Goal: Task Accomplishment & Management: Complete application form

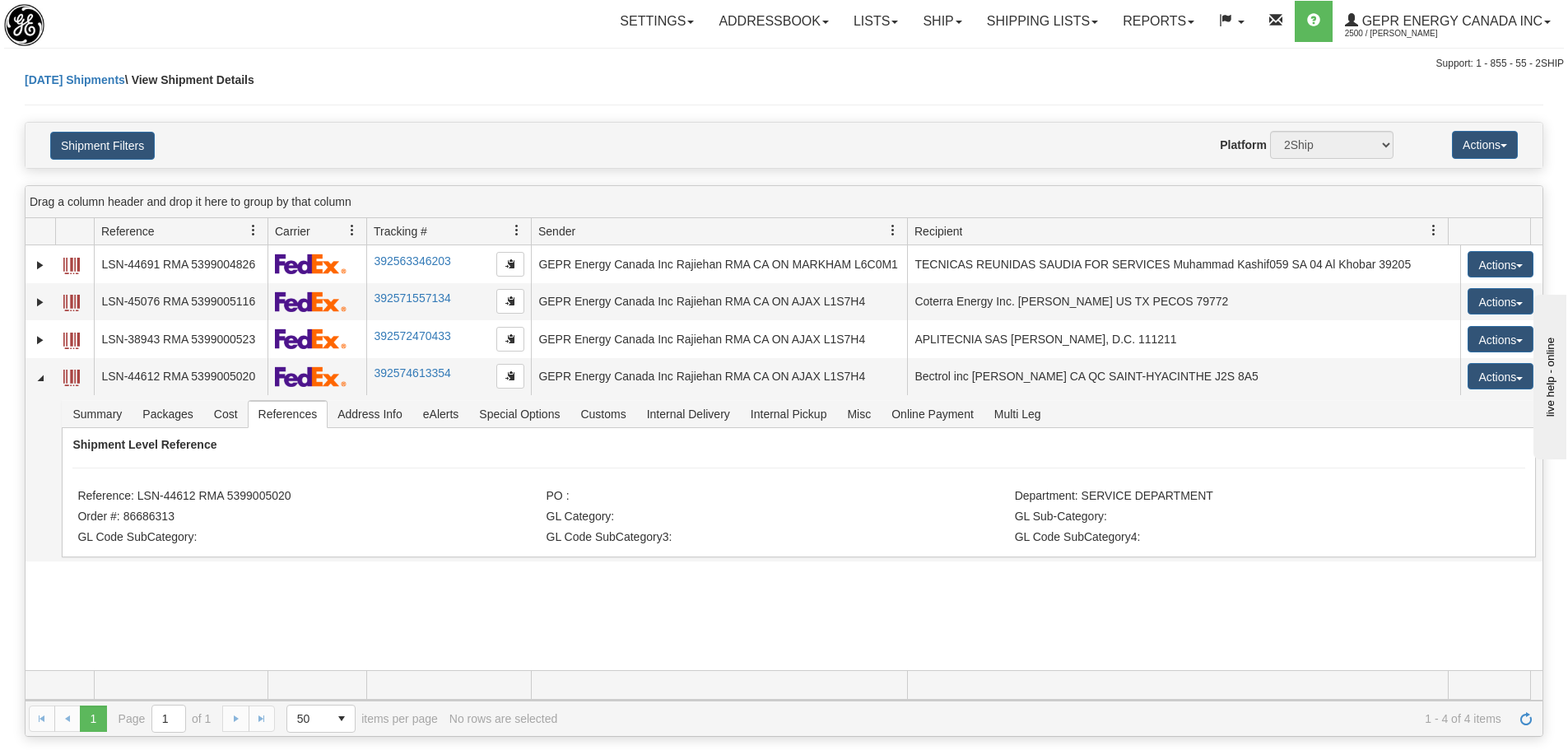
click at [388, 23] on div "Settings Shipping Preferences Fields Preferences New Store Connections Addressb…" at bounding box center [920, 21] width 1286 height 41
click at [1526, 724] on span "Refresh" at bounding box center [1527, 719] width 13 height 13
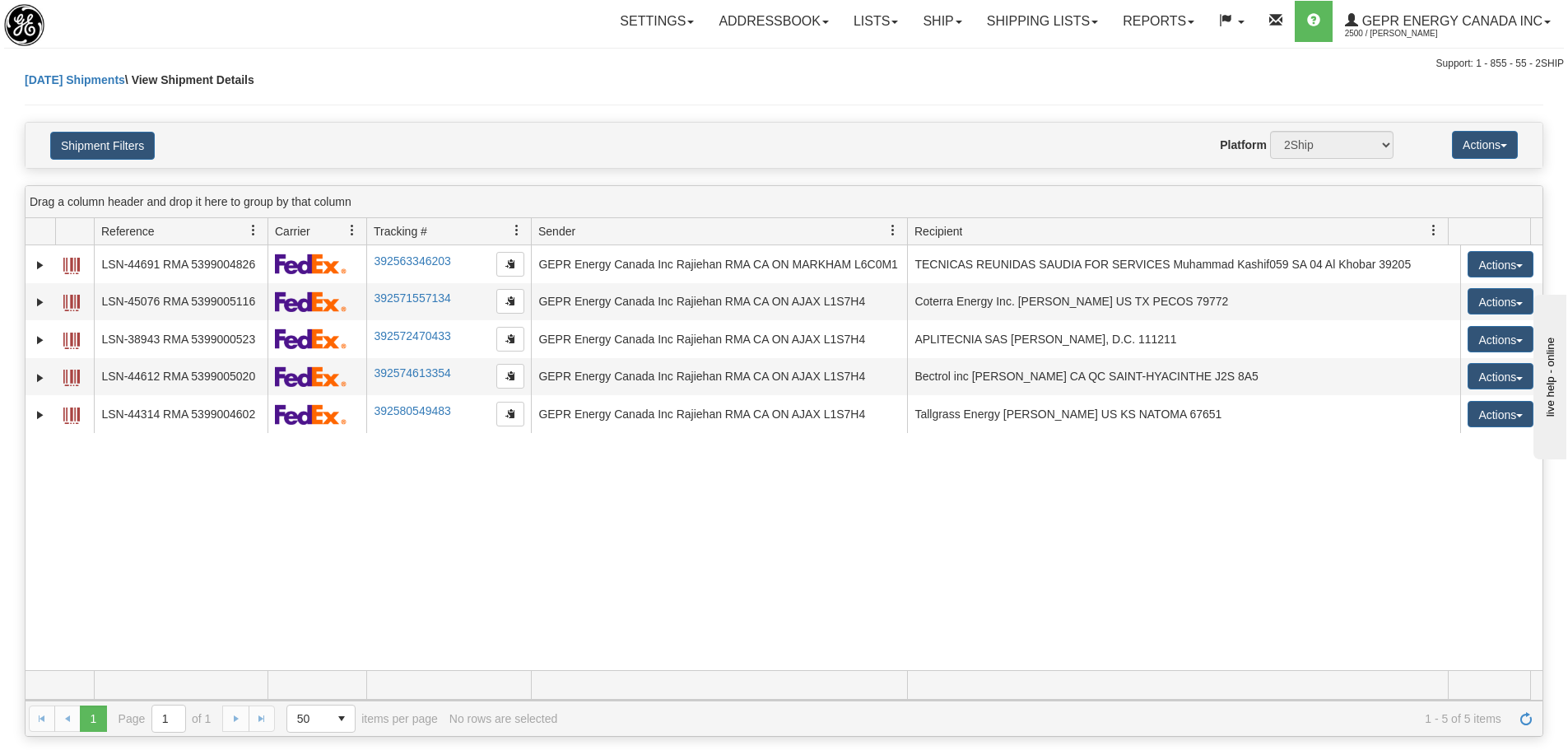
click at [497, 547] on div "31533048 2500 LSN-44691 RMA 5399004826 392563346203 08/27/2025 08/27/2025 07:54…" at bounding box center [784, 457] width 1517 height 425
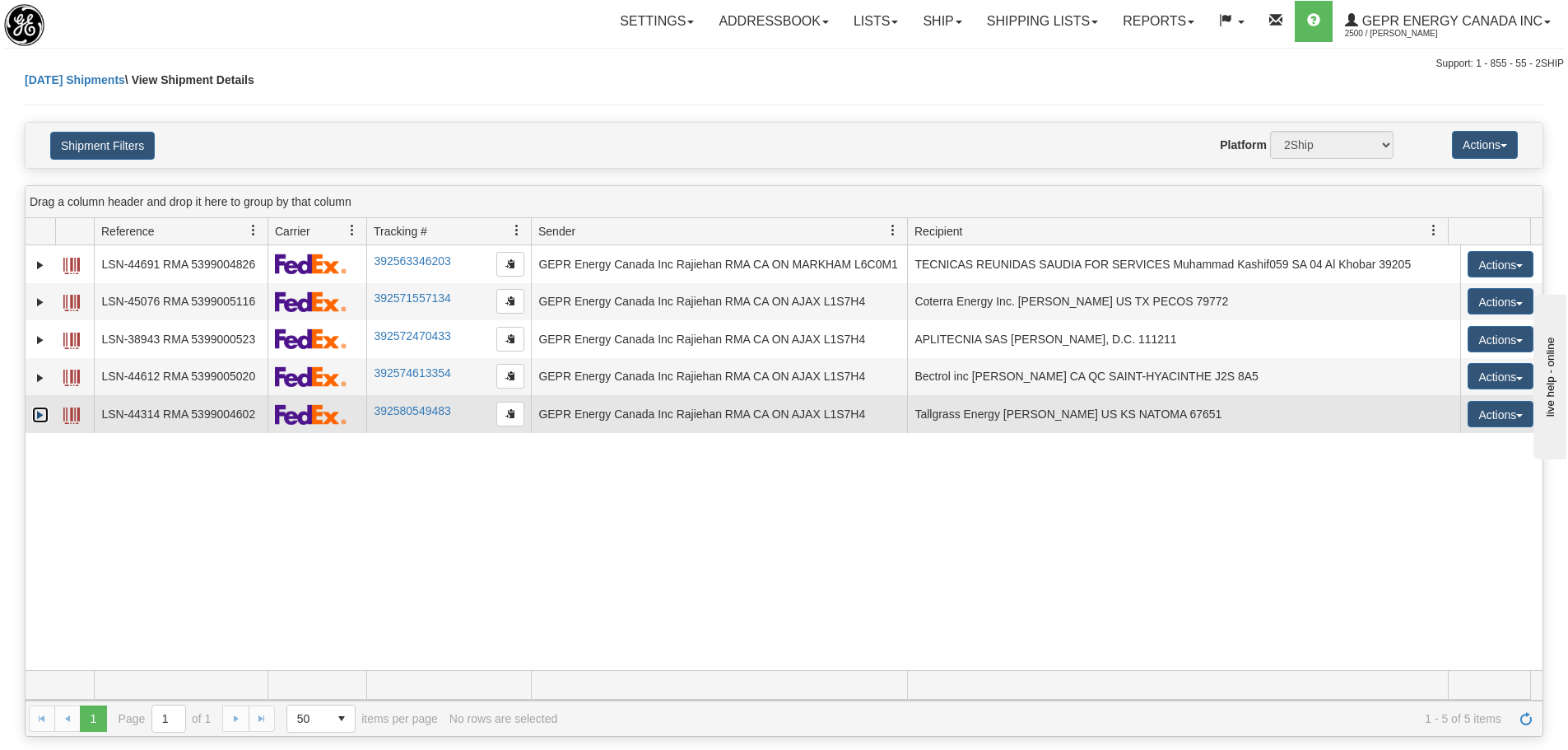
click at [44, 411] on link "Expand" at bounding box center [39, 414] width 16 height 16
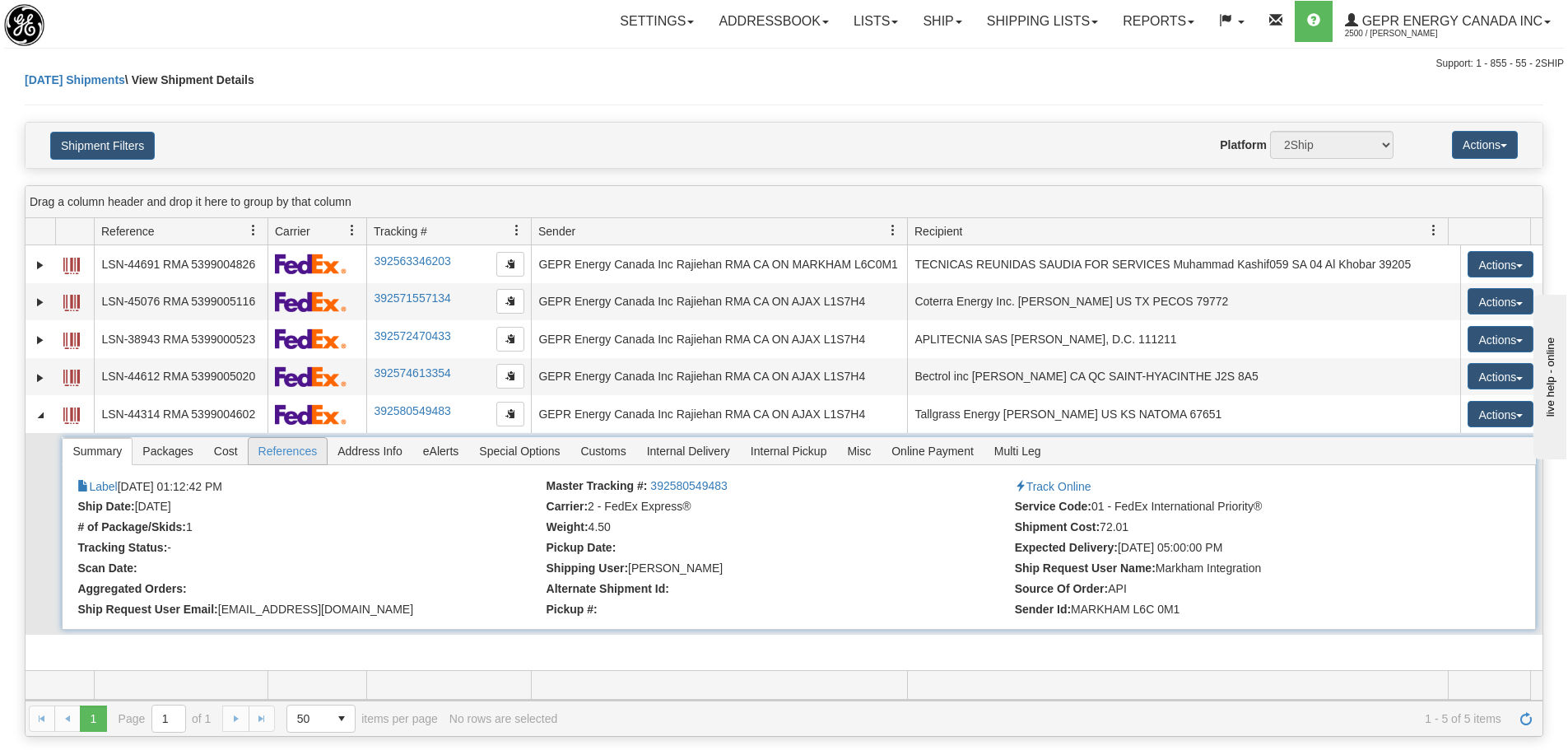
click at [280, 457] on span "References" at bounding box center [288, 451] width 79 height 26
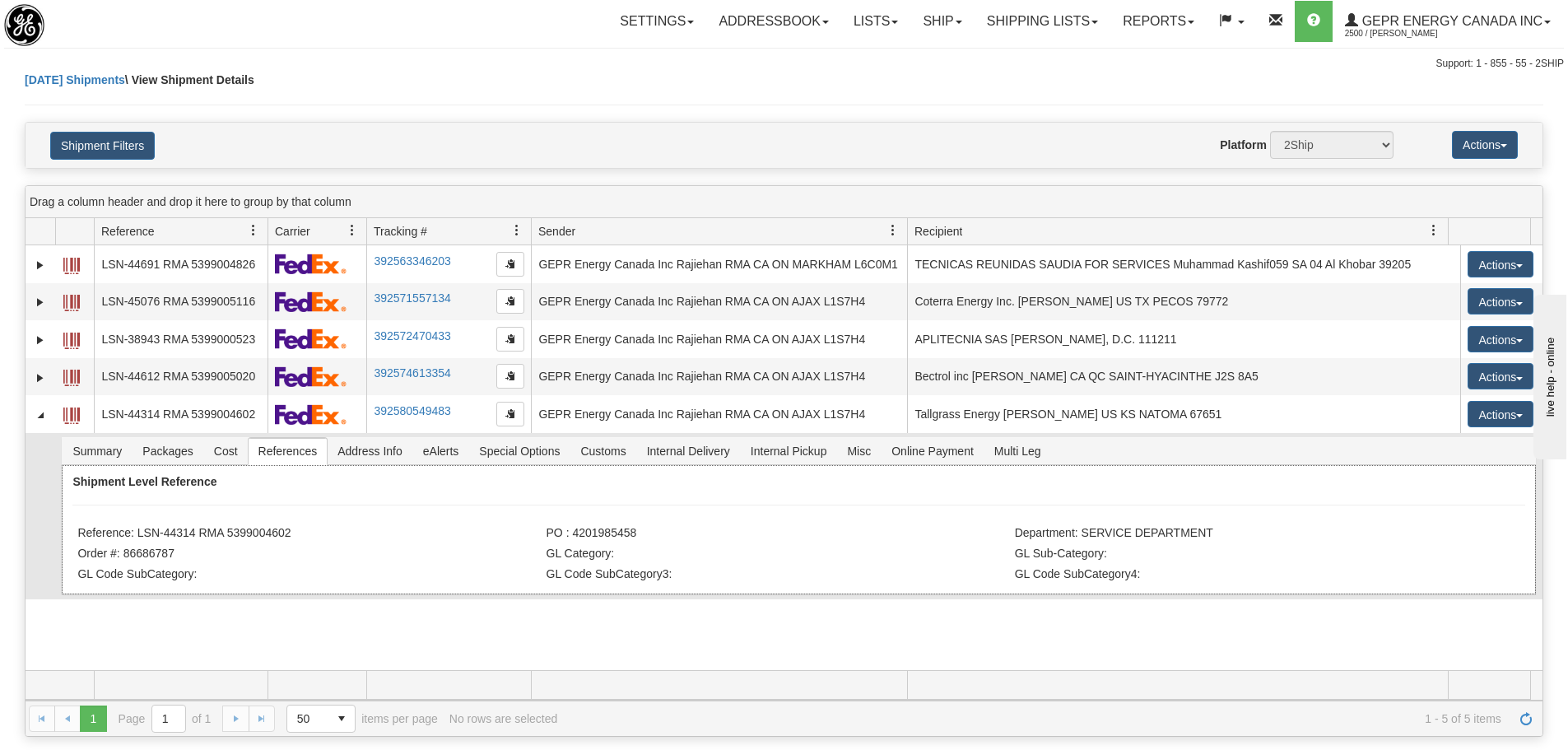
drag, startPoint x: 302, startPoint y: 538, endPoint x: 207, endPoint y: 556, distance: 96.7
click at [207, 522] on ul "Reference: LSN-44314 RMA 5399004602 PO : 4201985458 Department: SERVICE DEPARTM…" at bounding box center [797, 522] width 1439 height 0
click at [247, 543] on li "Reference: LSN-44314 RMA 5399004602" at bounding box center [310, 534] width 464 height 16
drag, startPoint x: 299, startPoint y: 533, endPoint x: 139, endPoint y: 535, distance: 160.0
click at [139, 535] on li "Reference: LSN-44314 RMA 5399004602" at bounding box center [310, 534] width 464 height 16
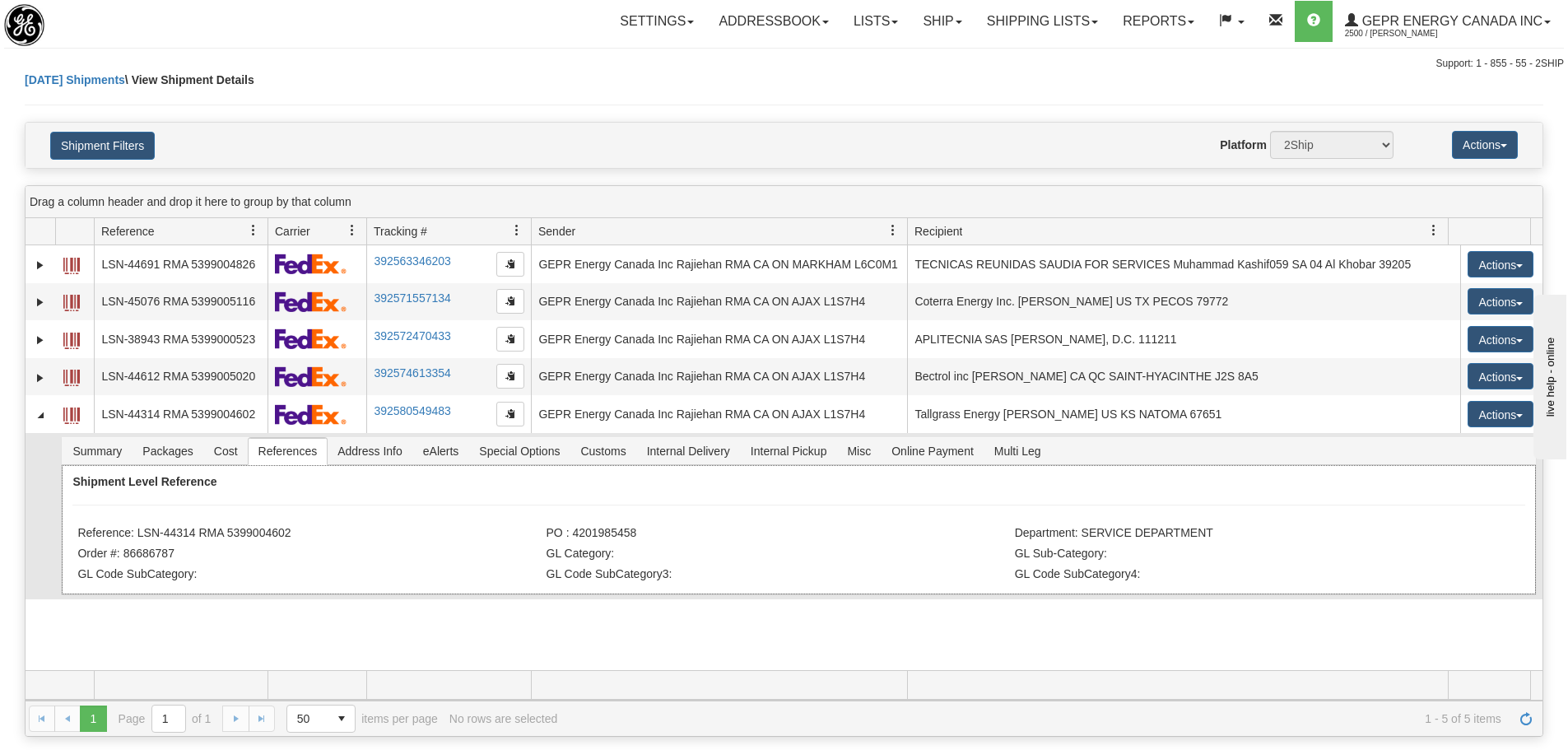
copy li "LSN-44314 RMA 5399004602"
click at [342, 540] on li "Reference: LSN-44314 RMA 5399004602" at bounding box center [310, 534] width 464 height 16
drag, startPoint x: 314, startPoint y: 549, endPoint x: 241, endPoint y: 557, distance: 73.4
click at [241, 522] on ul "Reference: LSN-44314 RMA 5399004602 PO : 4201985458 Department: SERVICE DEPARTM…" at bounding box center [797, 522] width 1439 height 0
click at [304, 539] on li "Reference: LSN-44314 RMA 5399004602" at bounding box center [310, 534] width 464 height 16
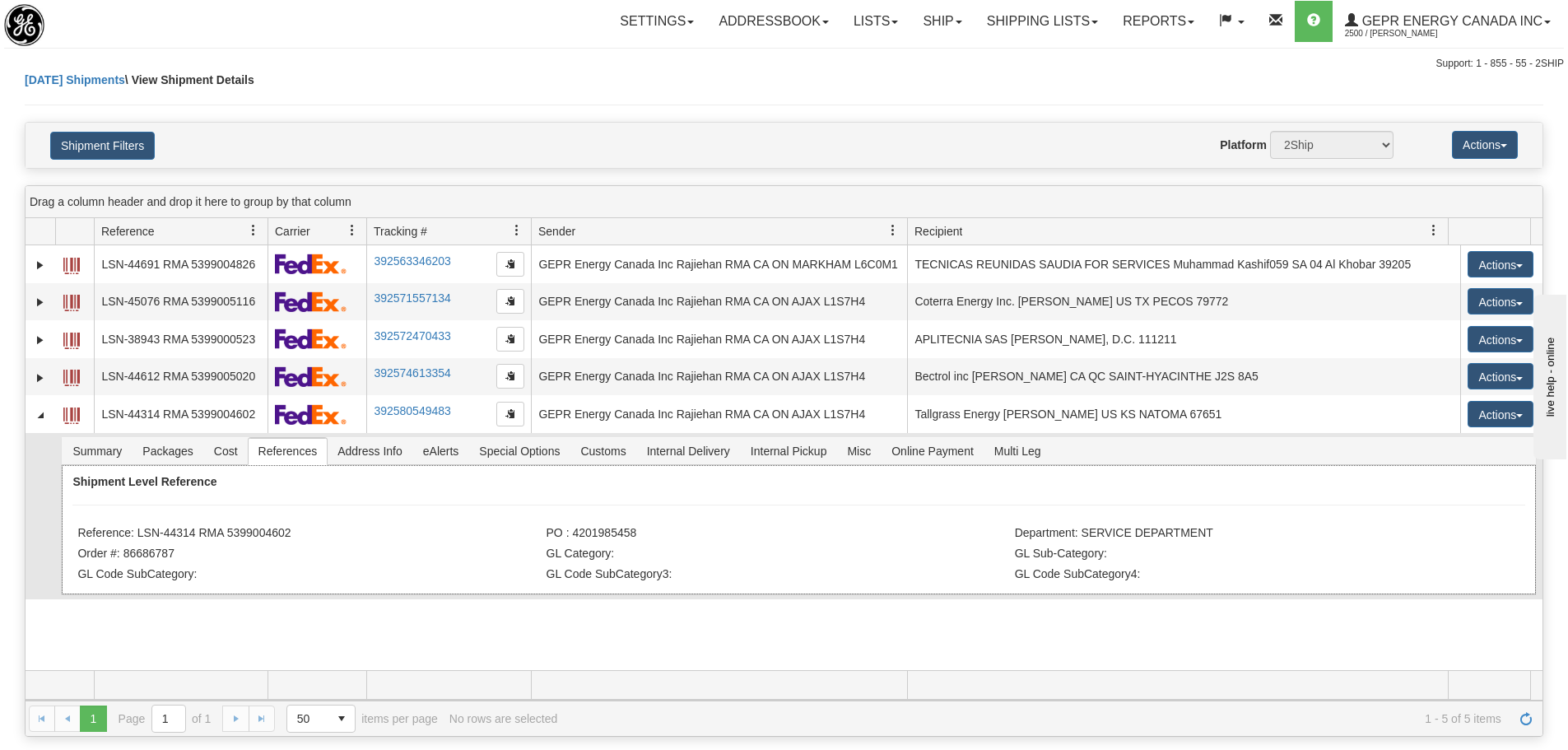
click at [323, 518] on div "Shipment Level Reference Reference: LSN-44314 RMA 5399004602 PO : 4201985458 De…" at bounding box center [798, 529] width 1474 height 129
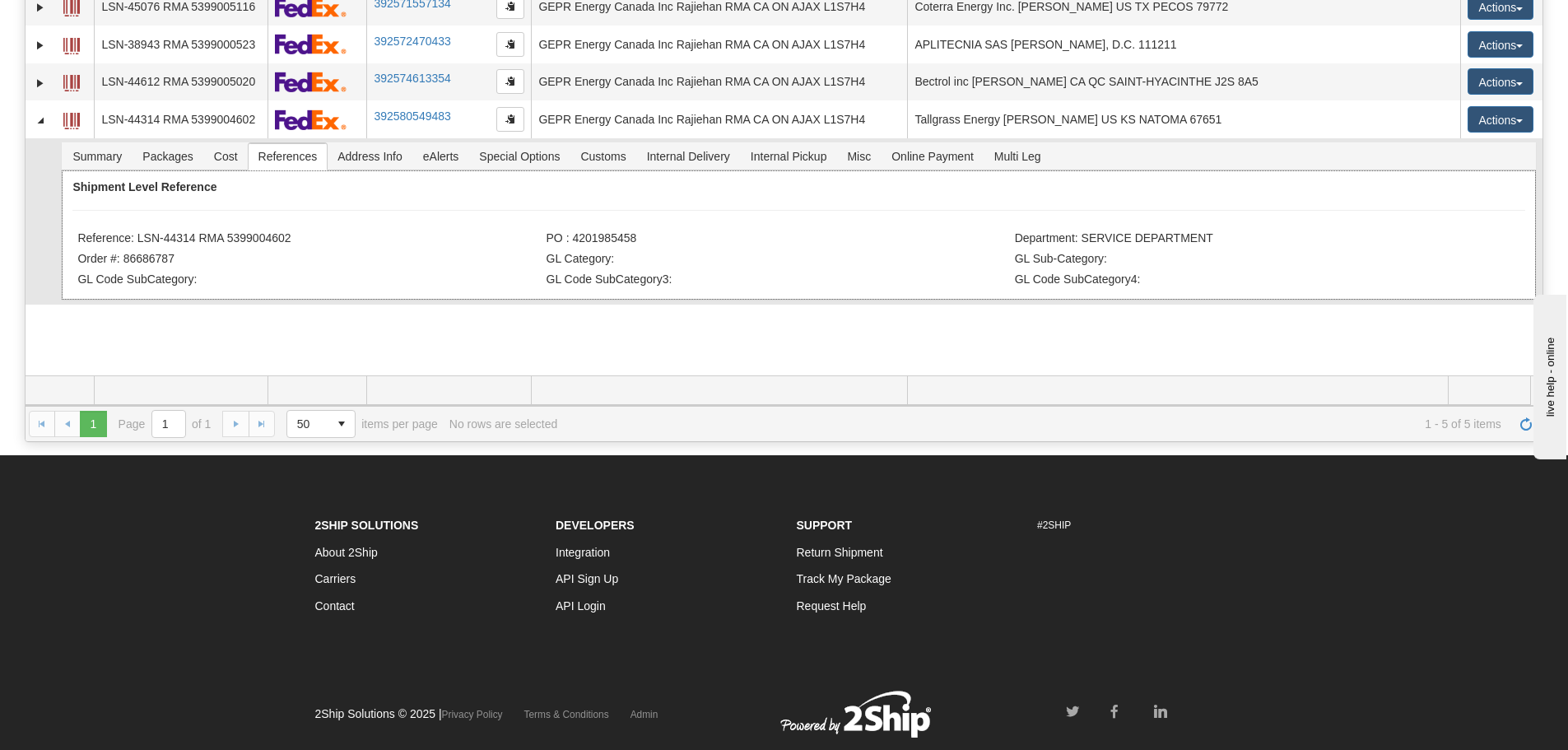
scroll to position [340, 0]
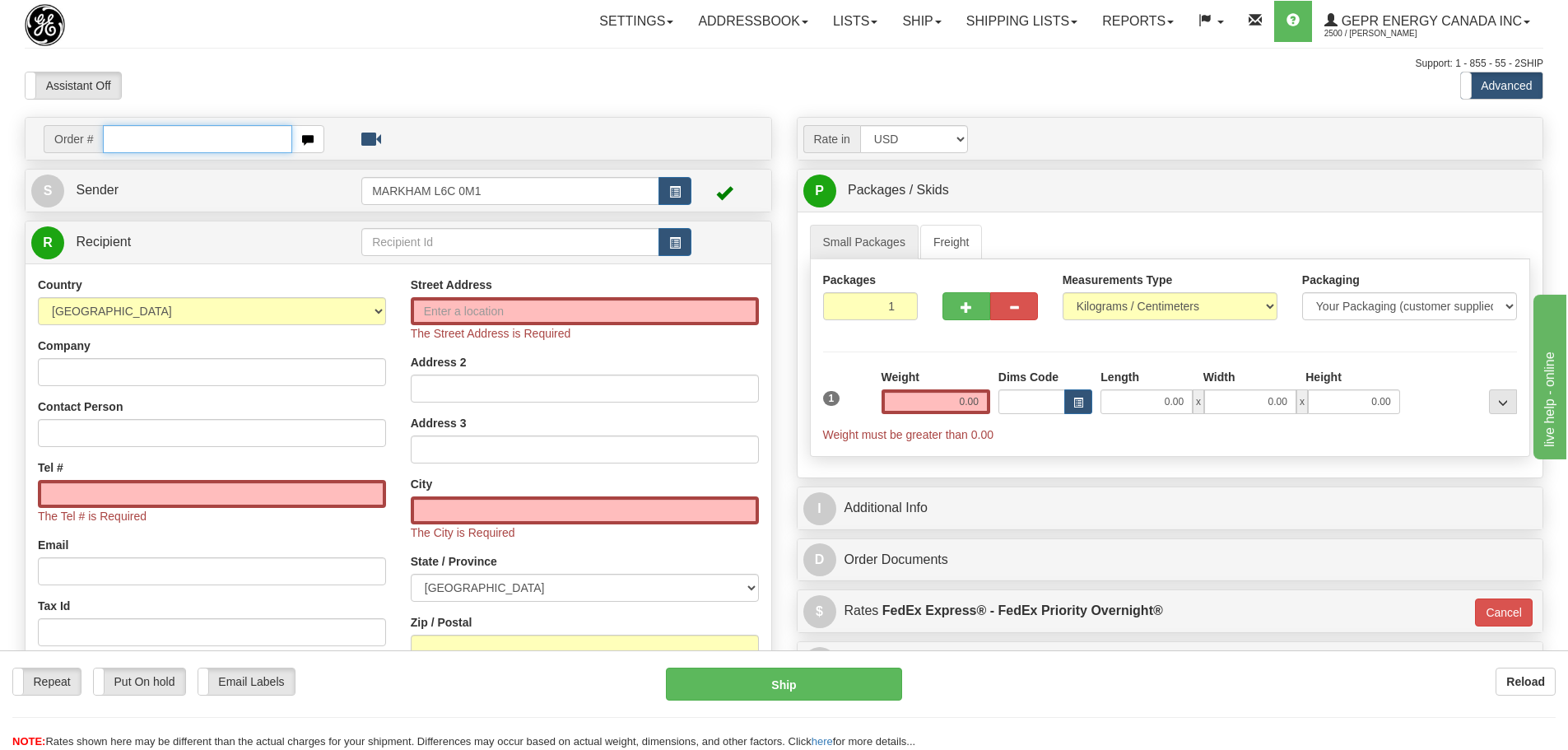
click at [186, 141] on input "text" at bounding box center [197, 138] width 189 height 28
paste input "86686787"
type input "86686787"
click at [216, 86] on body "Training Course Close Toggle navigation Settings Shipping Preferences New Recip…" at bounding box center [784, 375] width 1568 height 750
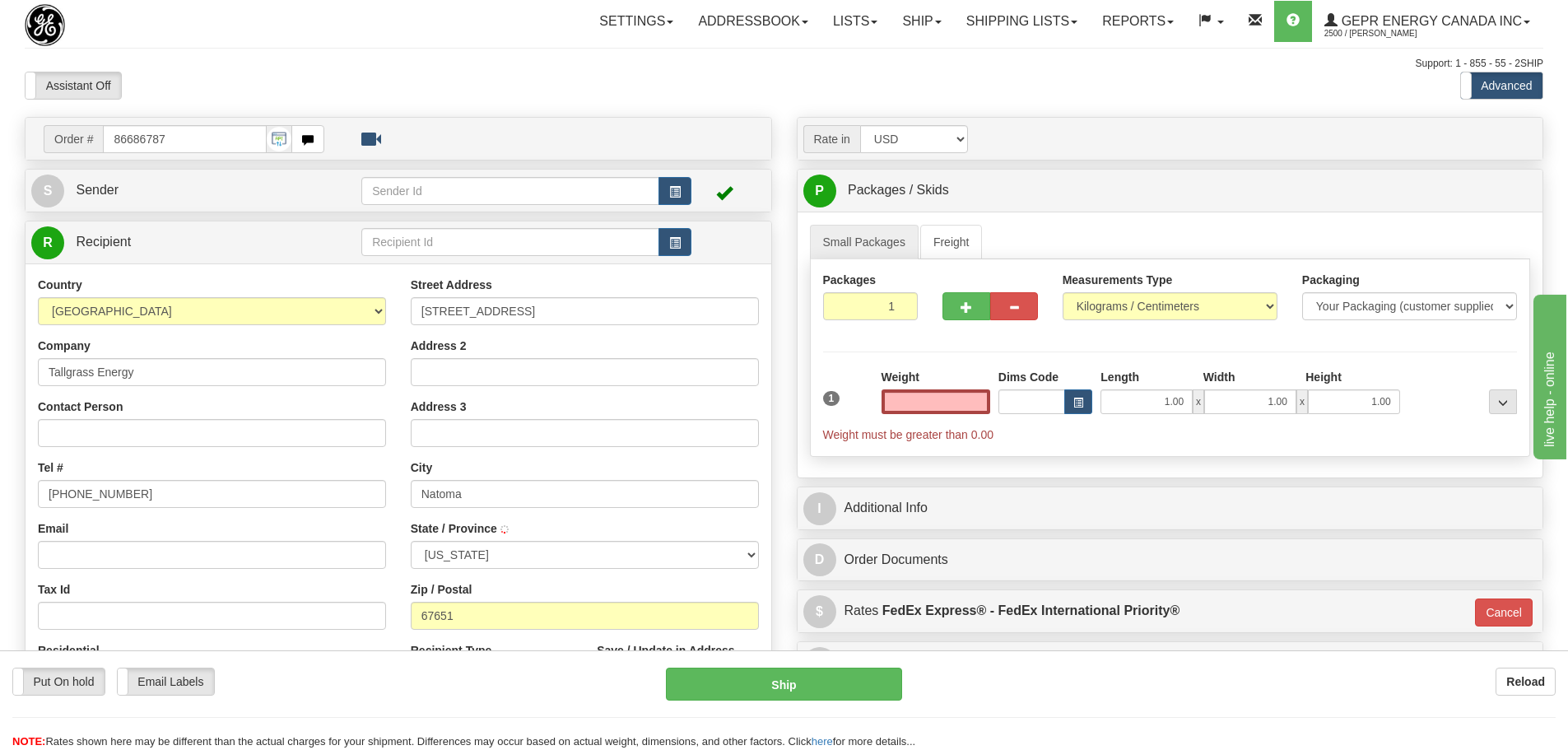
type input "NATOMA"
type input "0.00"
click at [489, 183] on input "text" at bounding box center [510, 191] width 298 height 28
click at [675, 196] on span "button" at bounding box center [675, 192] width 12 height 11
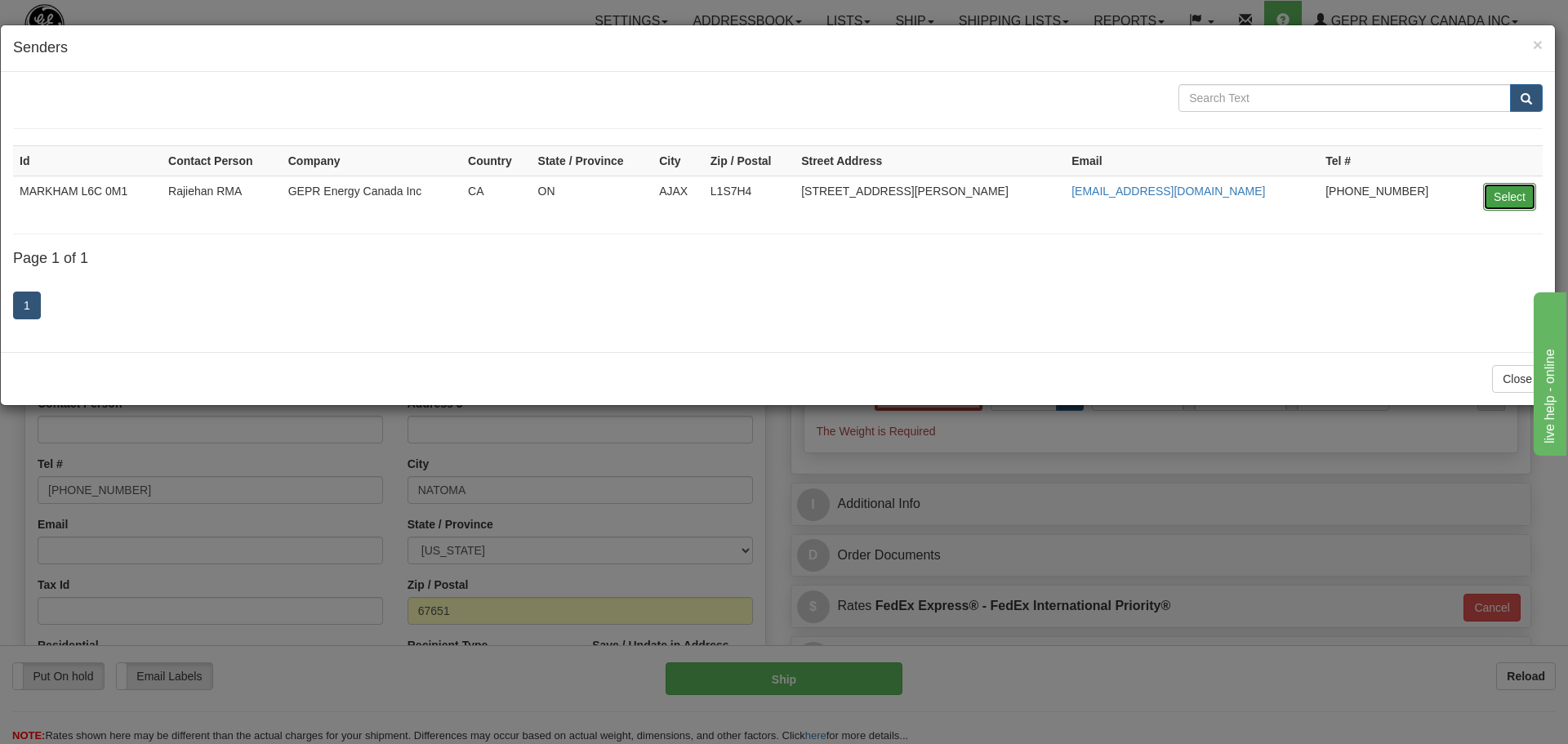
click at [1507, 198] on button "Select" at bounding box center [1510, 196] width 53 height 28
type input "MARKHAM L6C 0M1"
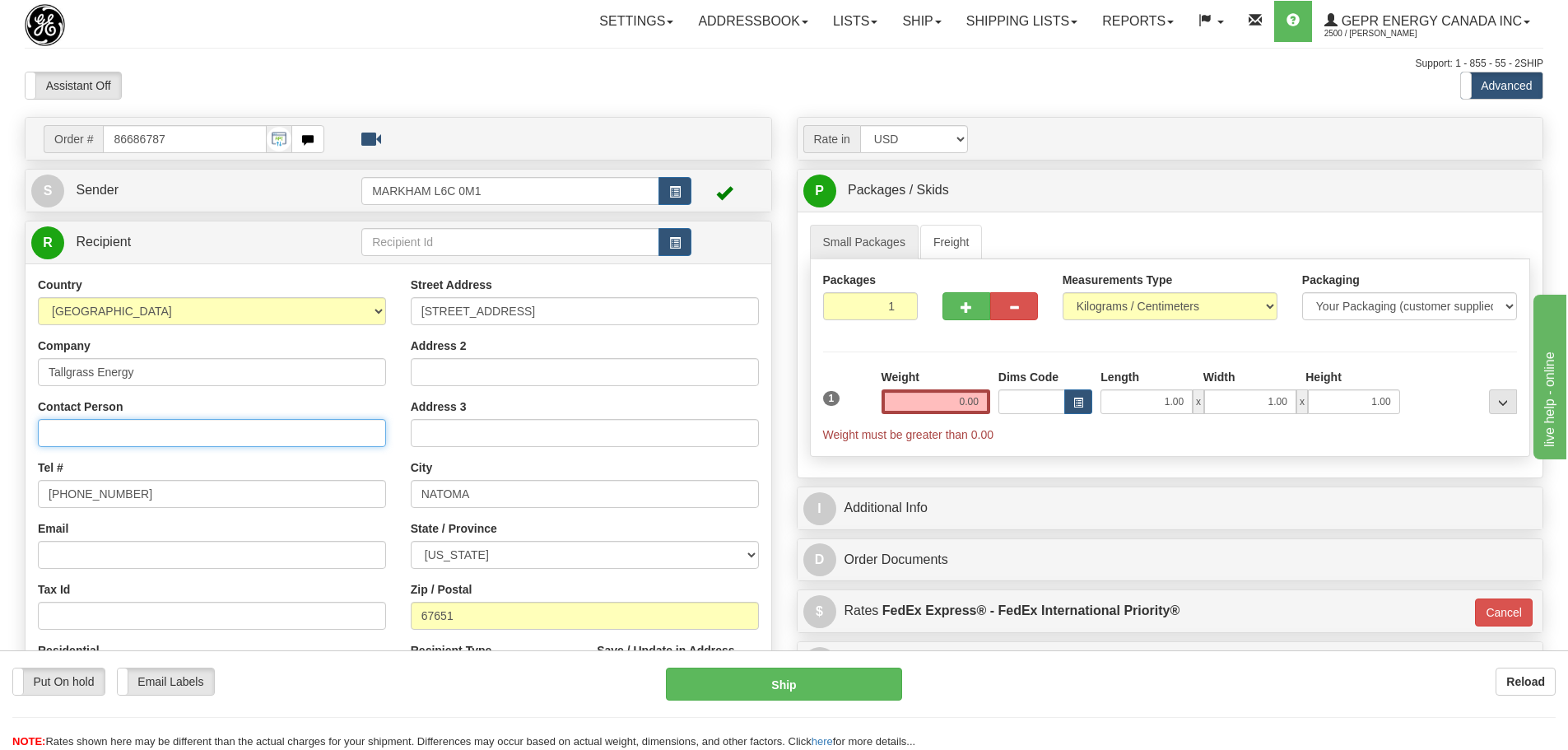
click at [55, 434] on input "Contact Person" at bounding box center [211, 433] width 348 height 28
click at [133, 438] on input "Contact Person" at bounding box center [211, 433] width 348 height 28
type input "1"
click at [139, 421] on input "Contact Person" at bounding box center [211, 433] width 348 height 28
paste input "[PERSON_NAME]"
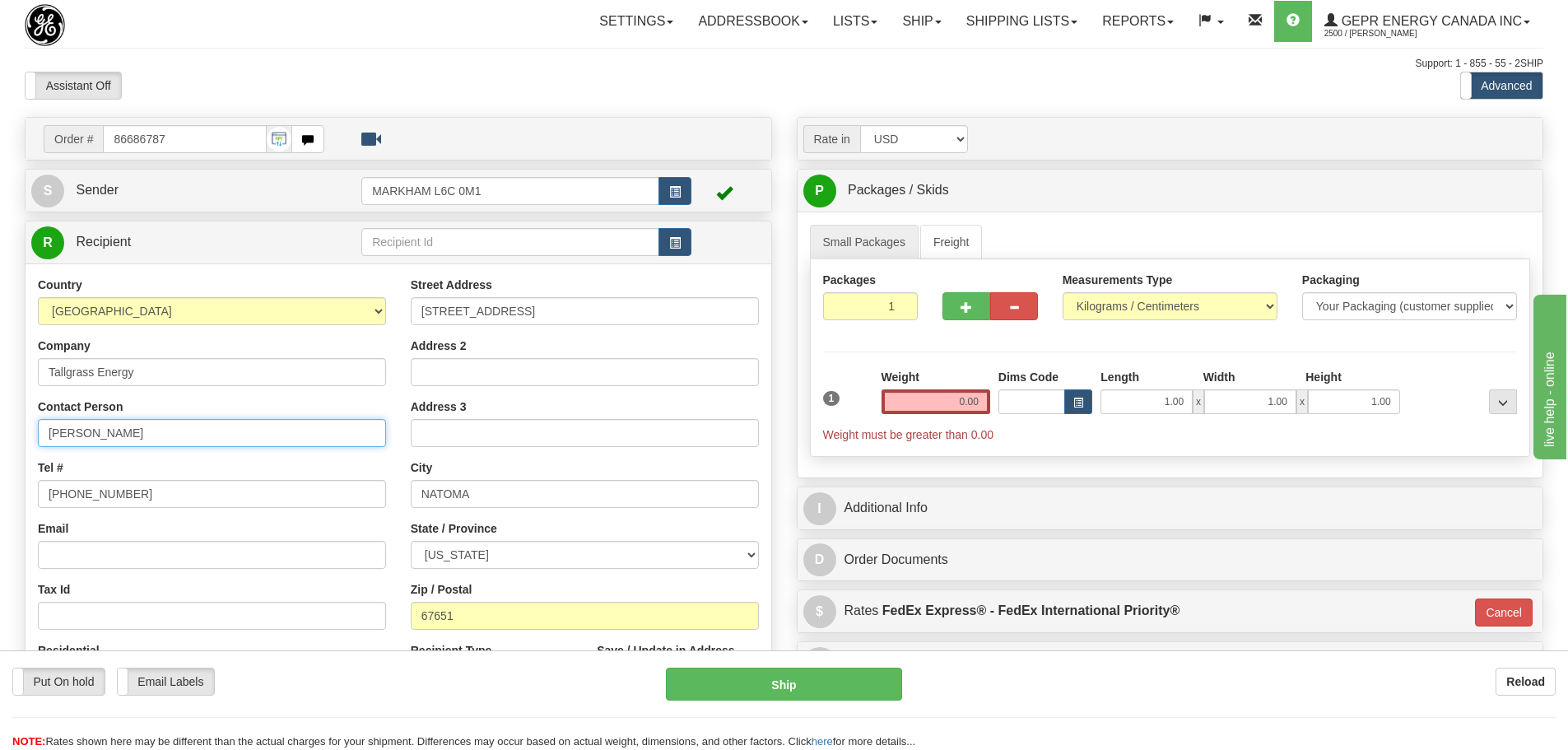
type input "[PERSON_NAME]"
click at [178, 393] on div "Country [GEOGRAPHIC_DATA] [GEOGRAPHIC_DATA] [GEOGRAPHIC_DATA] [GEOGRAPHIC_DATA]…" at bounding box center [212, 489] width 373 height 427
click at [968, 397] on input "0.00" at bounding box center [935, 402] width 108 height 25
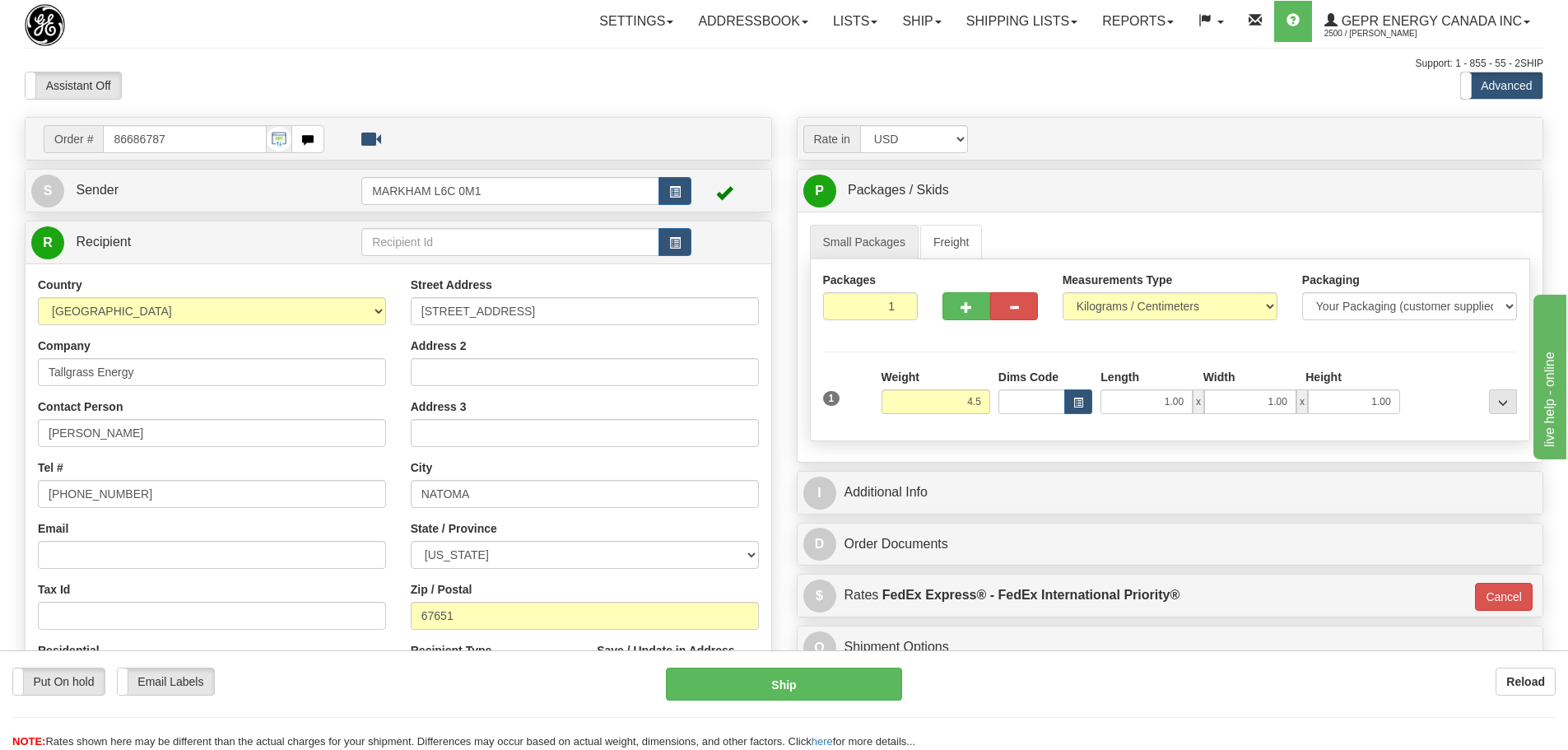
type input "4.50"
type input "01"
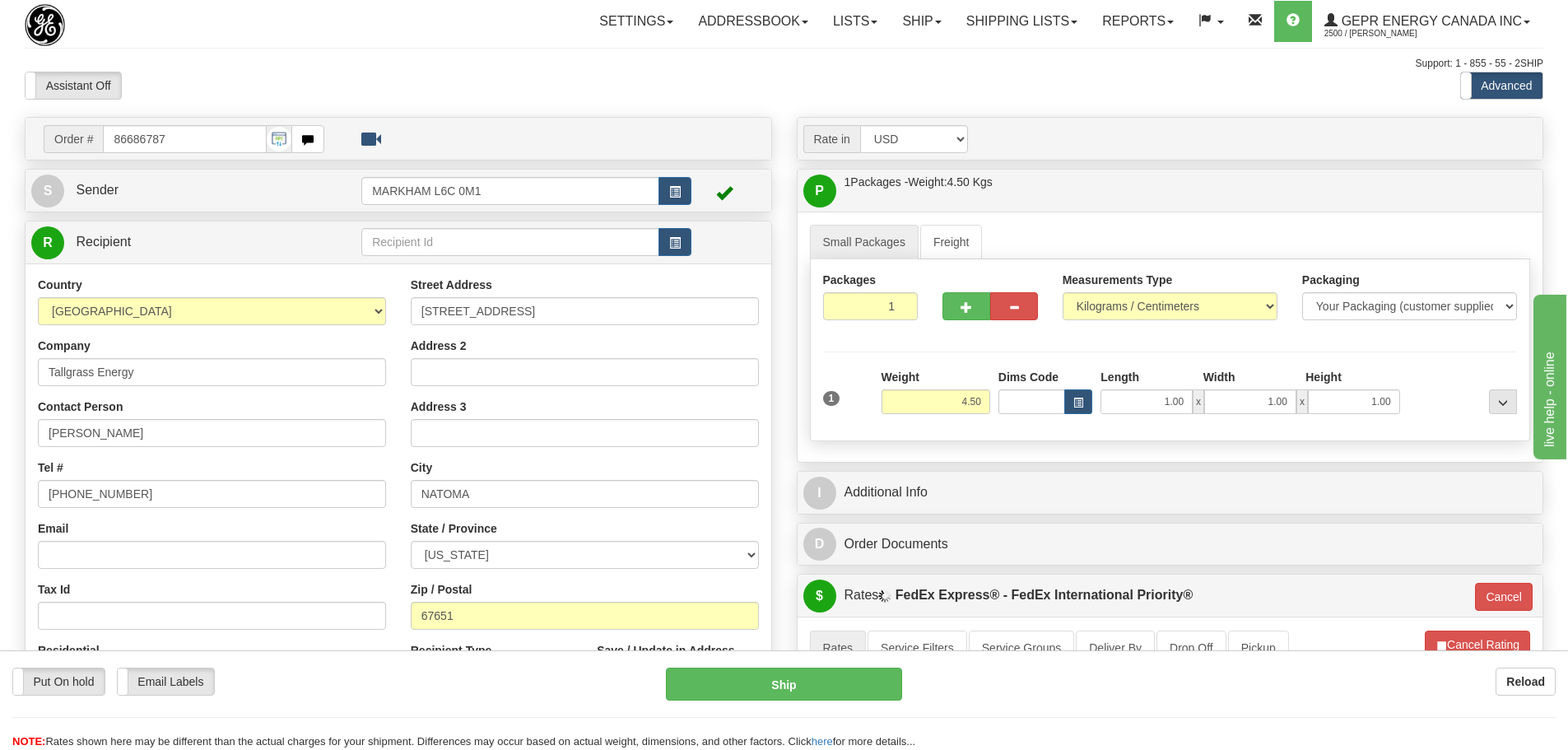
click at [962, 383] on div "Weight 4.50" at bounding box center [935, 391] width 108 height 45
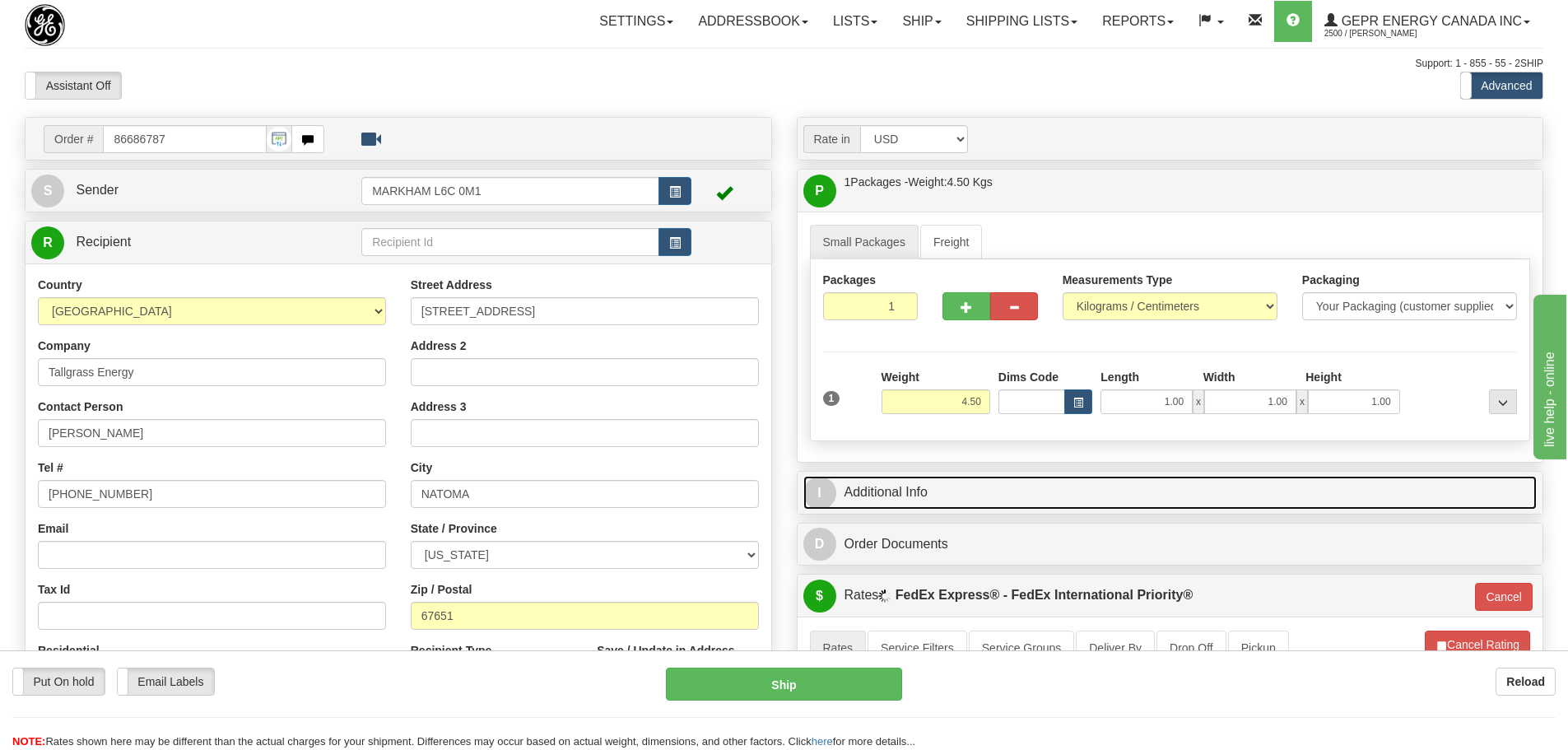
click at [939, 497] on link "I Additional Info" at bounding box center [1171, 492] width 735 height 34
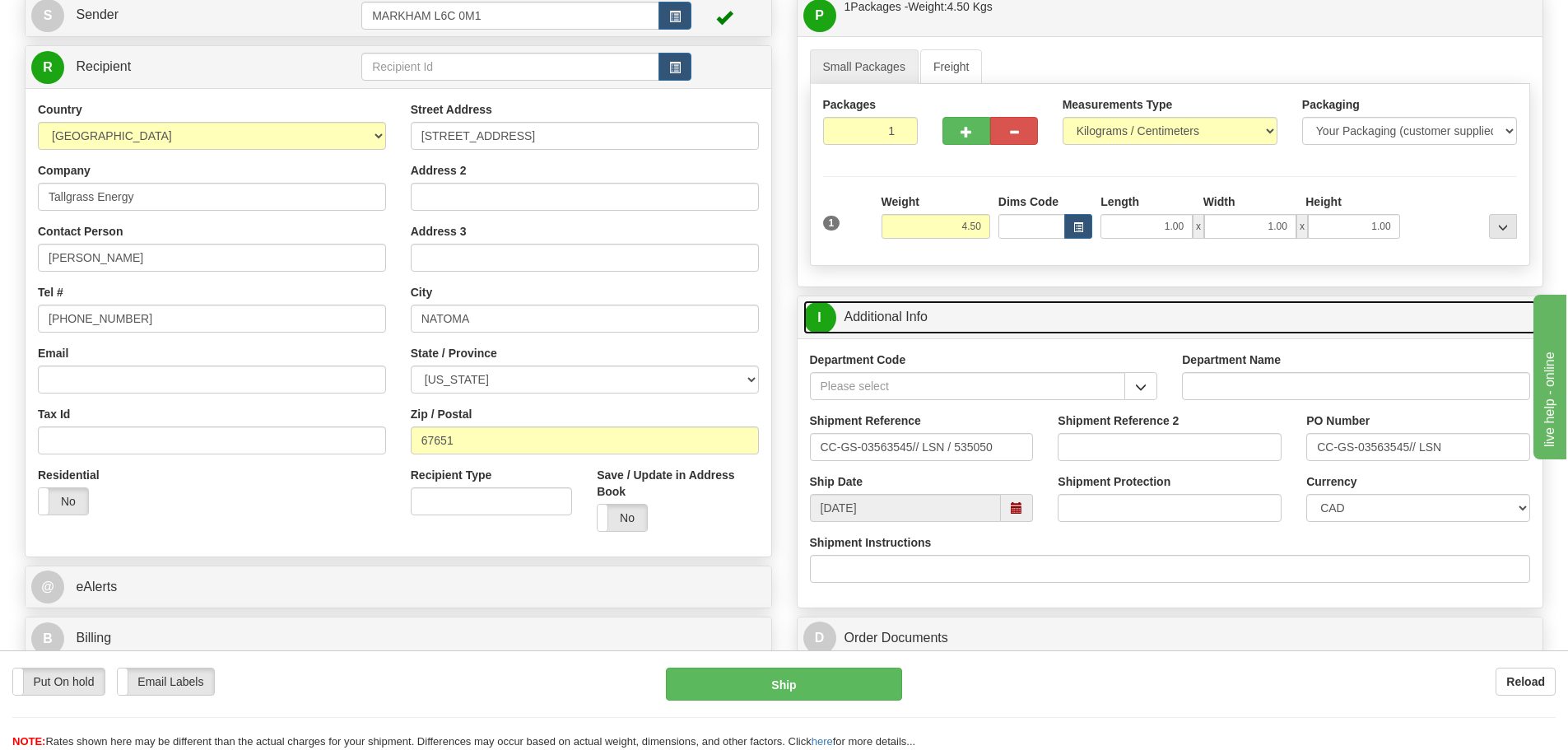
scroll to position [247, 0]
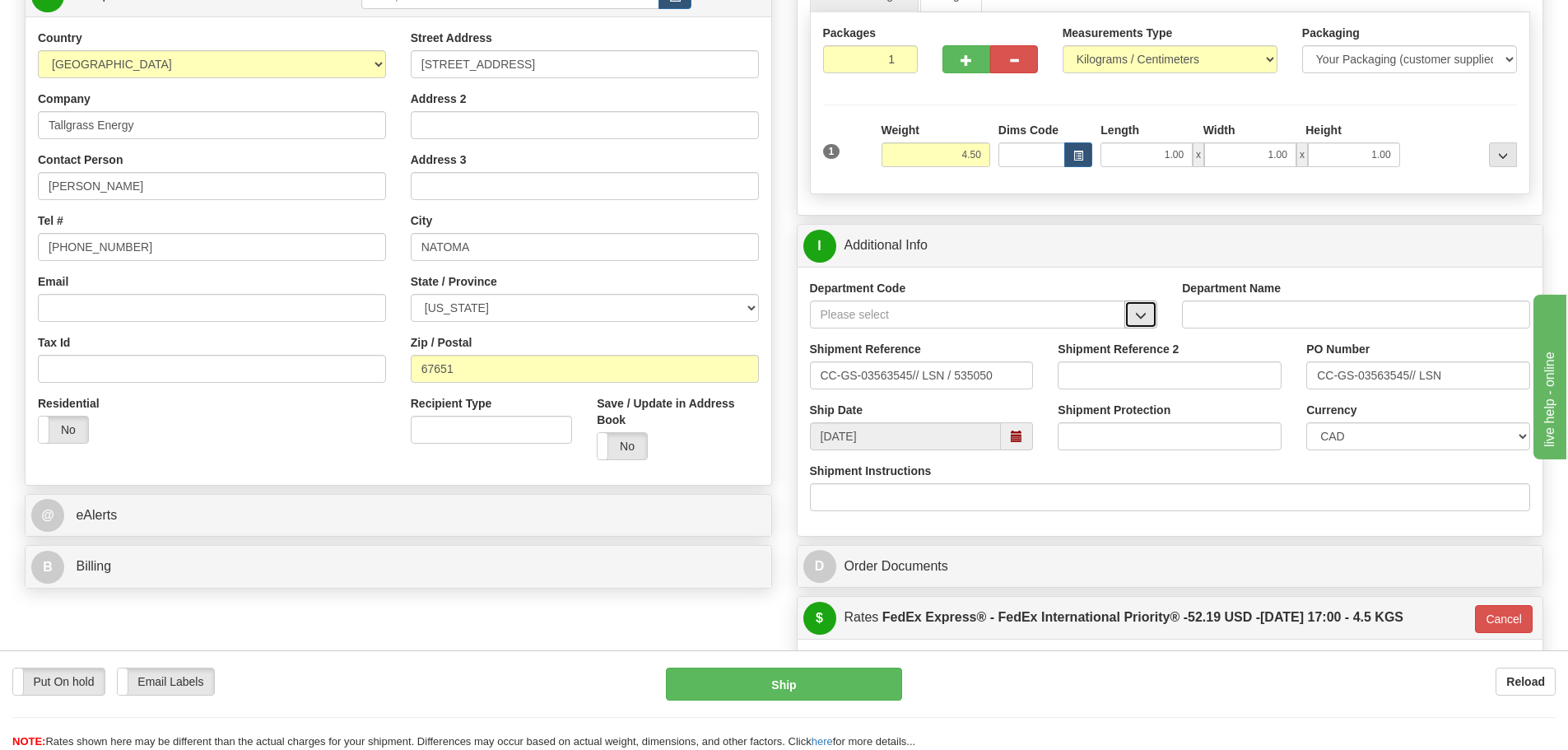
click at [1136, 309] on button "button" at bounding box center [1141, 314] width 33 height 28
drag, startPoint x: 1063, startPoint y: 337, endPoint x: 1041, endPoint y: 341, distance: 22.4
click at [1061, 337] on div "SER" at bounding box center [964, 340] width 299 height 18
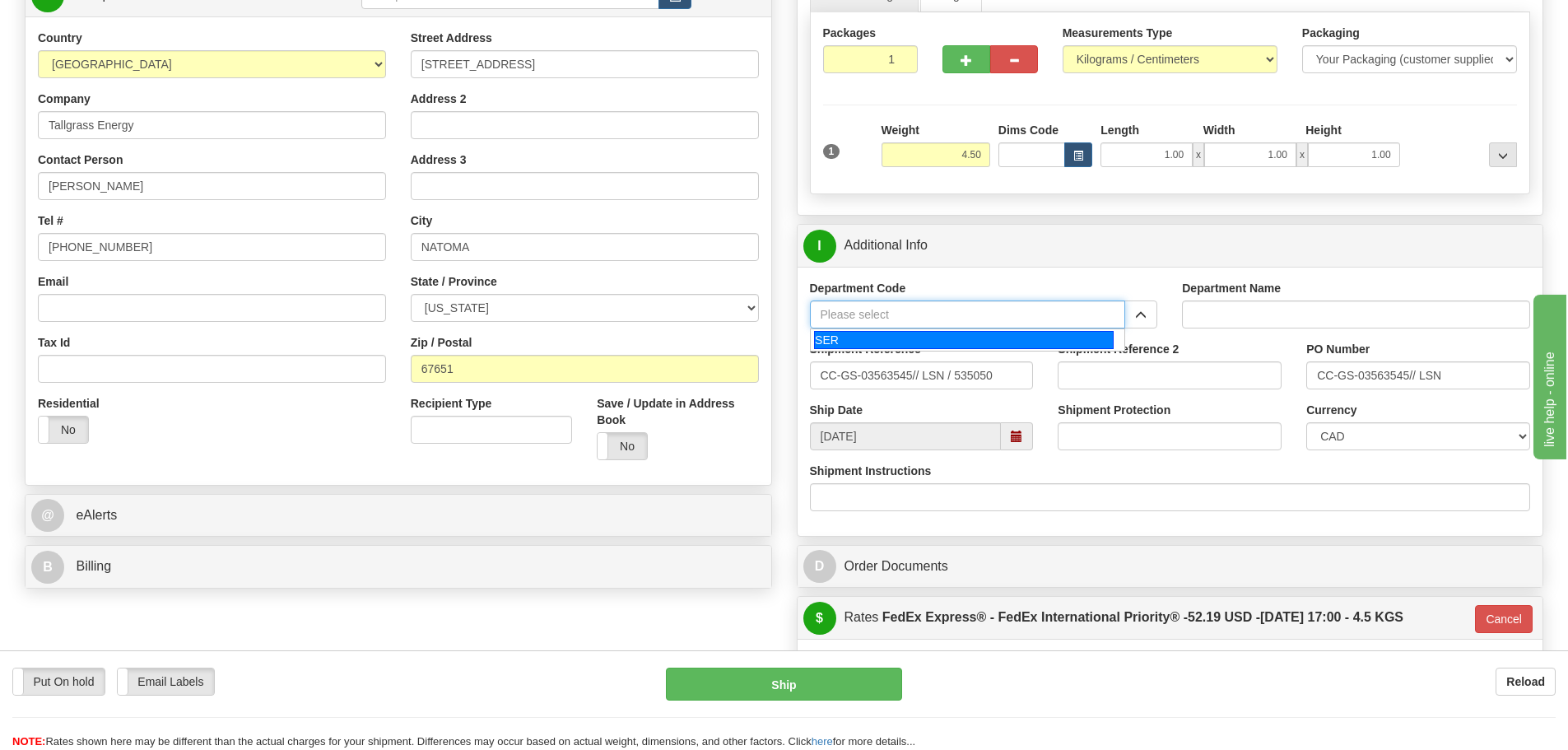
type input "SER"
type input "SERVICE DEPARTMENT"
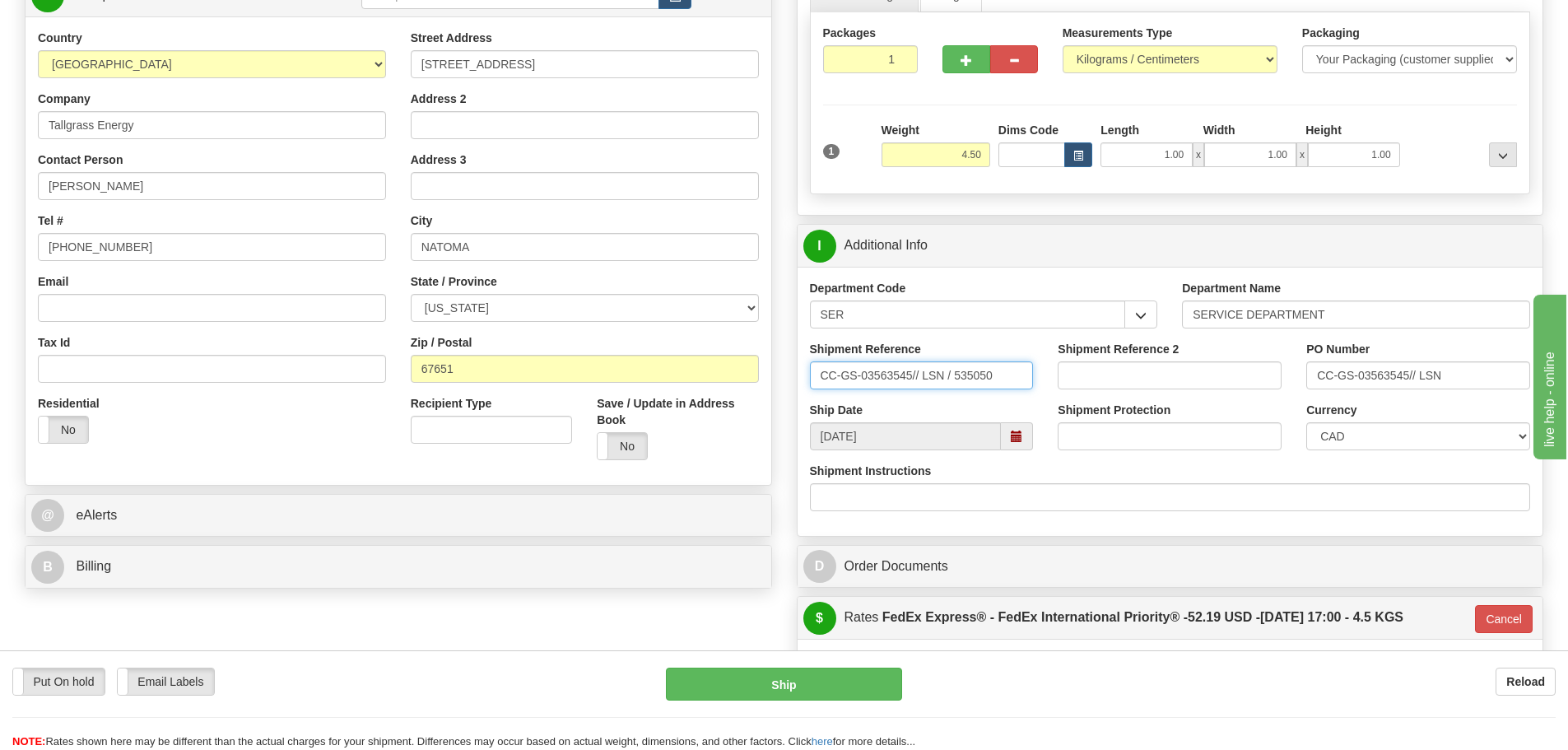
click at [1015, 371] on input "CC-GS-03563545// LSN / 535050" at bounding box center [922, 375] width 223 height 28
click at [915, 355] on label "Shipment Reference" at bounding box center [866, 348] width 111 height 16
click at [915, 362] on input "CC-GS-03563545// LSN / 535050" at bounding box center [922, 375] width 223 height 28
click at [909, 373] on input "CC-GS-03563545// LSN / 535050" at bounding box center [922, 375] width 223 height 28
paste input "5399004602"
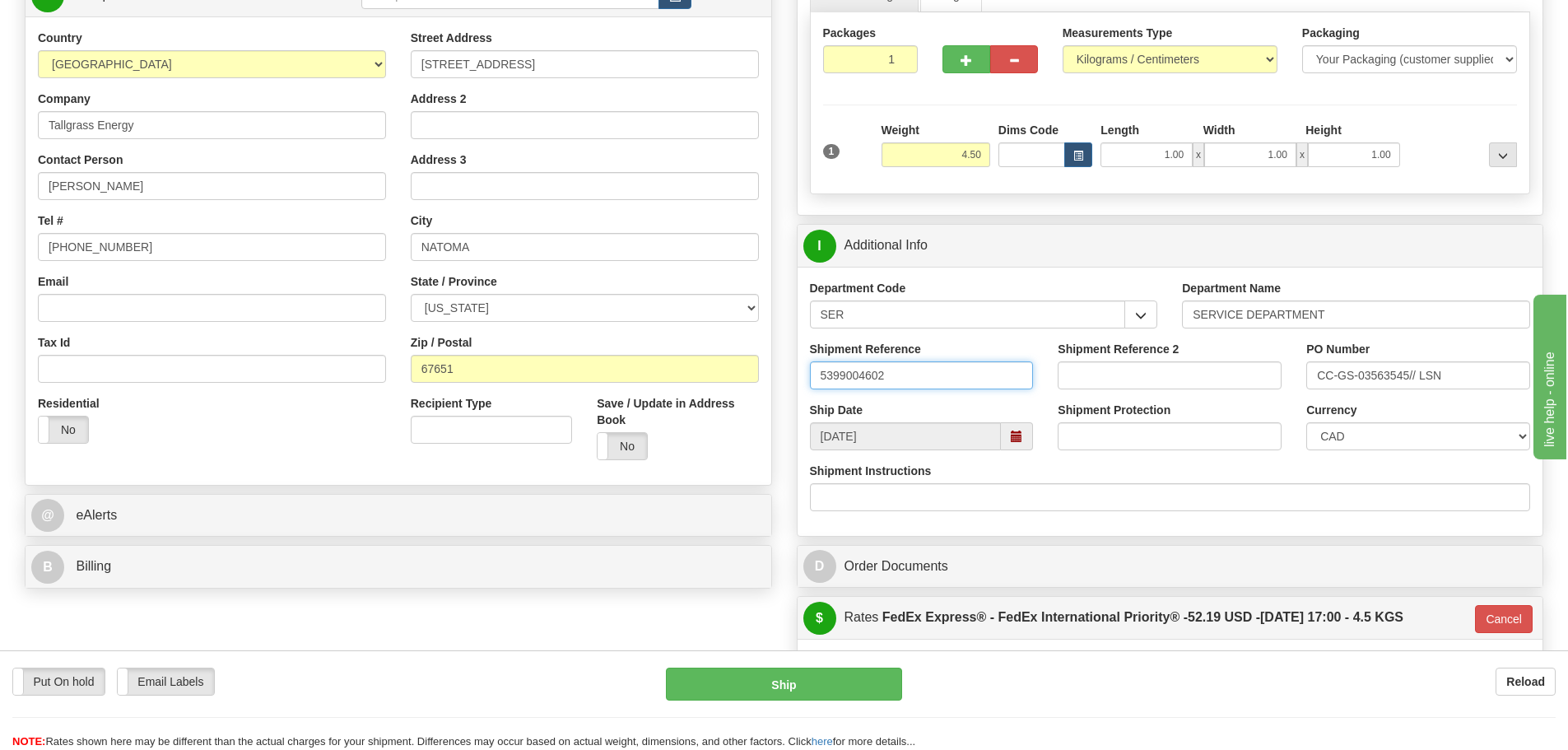
click at [820, 372] on input "5399004602" at bounding box center [922, 375] width 223 height 28
click at [832, 373] on input "5399004602" at bounding box center [922, 375] width 223 height 28
click at [808, 376] on div "Shipment Reference 5399004602" at bounding box center [922, 371] width 248 height 61
click at [823, 377] on input "5399004602" at bounding box center [922, 375] width 223 height 28
paste input "LSN-44314"
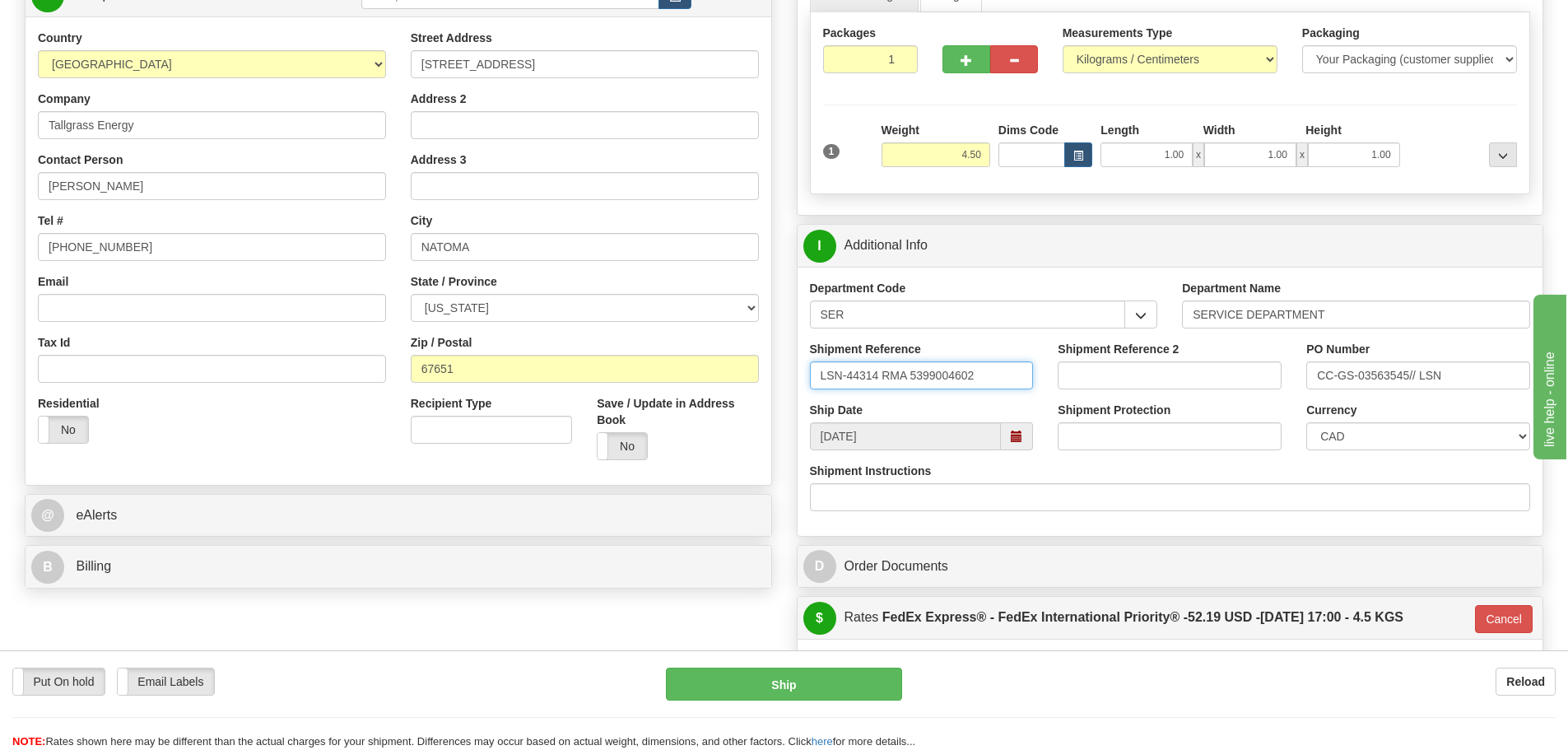
type input "LSN-44314 RMA 5399004602"
drag, startPoint x: 1478, startPoint y: 373, endPoint x: 1125, endPoint y: 391, distance: 353.5
click at [1133, 391] on div "Shipment Reference LSN-44314 RMA 5399004602 Shipment Reference 2 PO Number CC-G…" at bounding box center [1171, 371] width 746 height 61
click at [1471, 381] on input "CC-GS-03563545// LSN" at bounding box center [1417, 375] width 223 height 28
drag, startPoint x: 1480, startPoint y: 376, endPoint x: 1220, endPoint y: 393, distance: 260.6
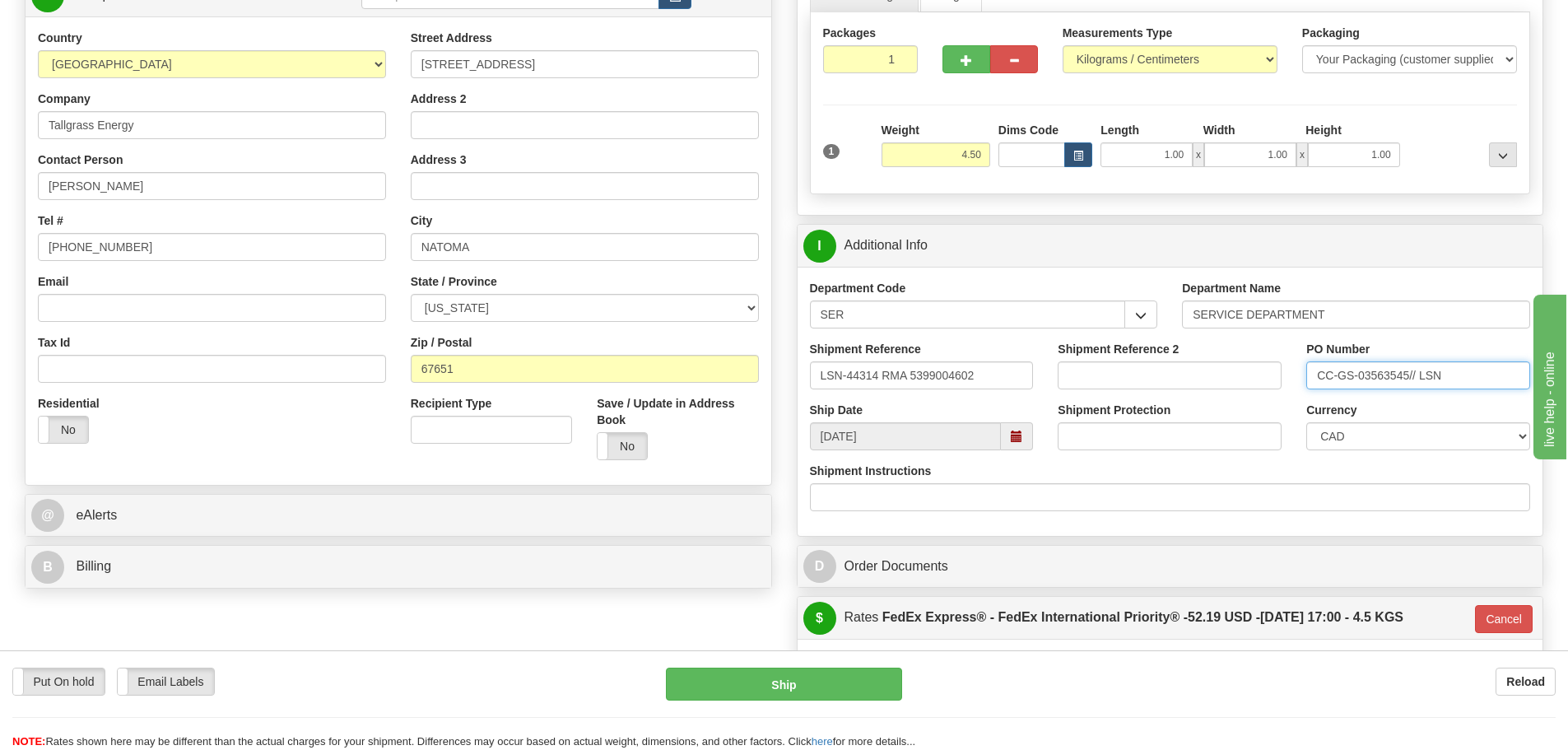
click at [1221, 395] on div "Shipment Reference LSN-44314 RMA 5399004602 Shipment Reference 2 PO Number CC-G…" at bounding box center [1171, 371] width 746 height 61
paste input "4201985458"
type input "4201985458"
click at [1385, 428] on select "CAD USD EUR ZAR RON ANG ARN AUD AUS AWG BBD BFR BGN BHD BMD BND BRC BRL CHP CKZ…" at bounding box center [1417, 435] width 223 height 28
select select "1"
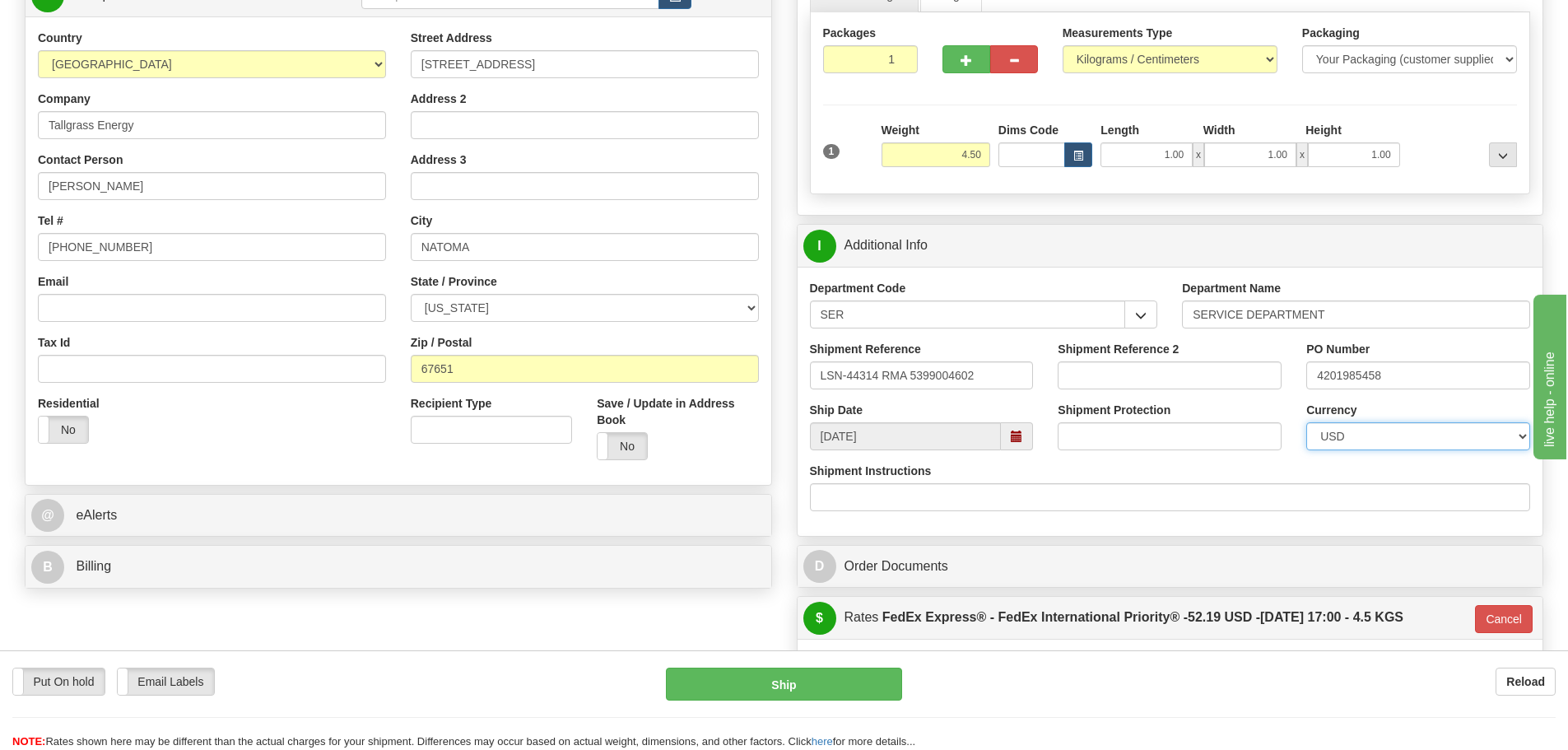
click at [1306, 422] on select "CAD USD EUR ZAR RON ANG ARN AUD AUS AWG BBD BFR BGN BHD BMD BND BRC BRL CHP CKZ…" at bounding box center [1417, 435] width 223 height 28
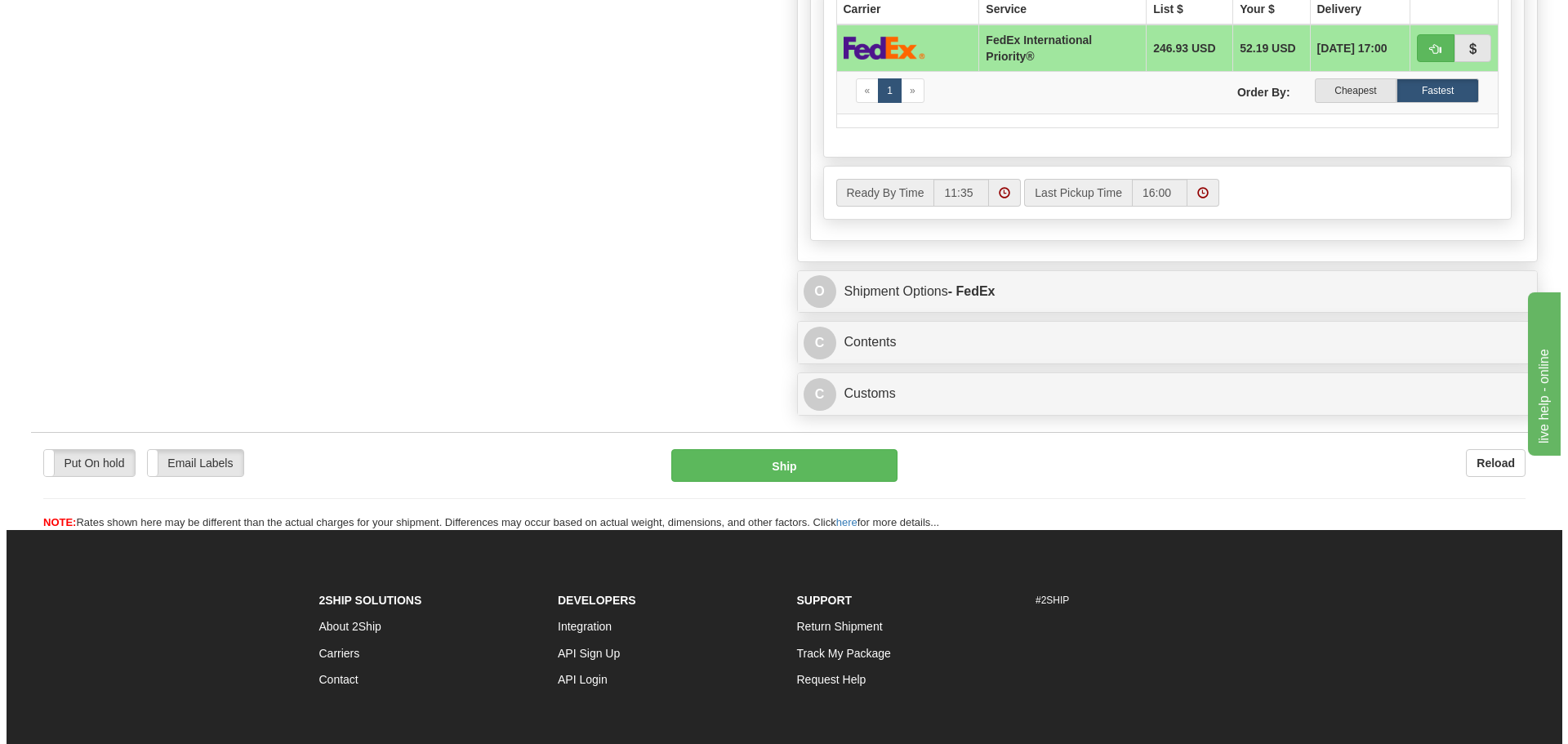
scroll to position [1144, 0]
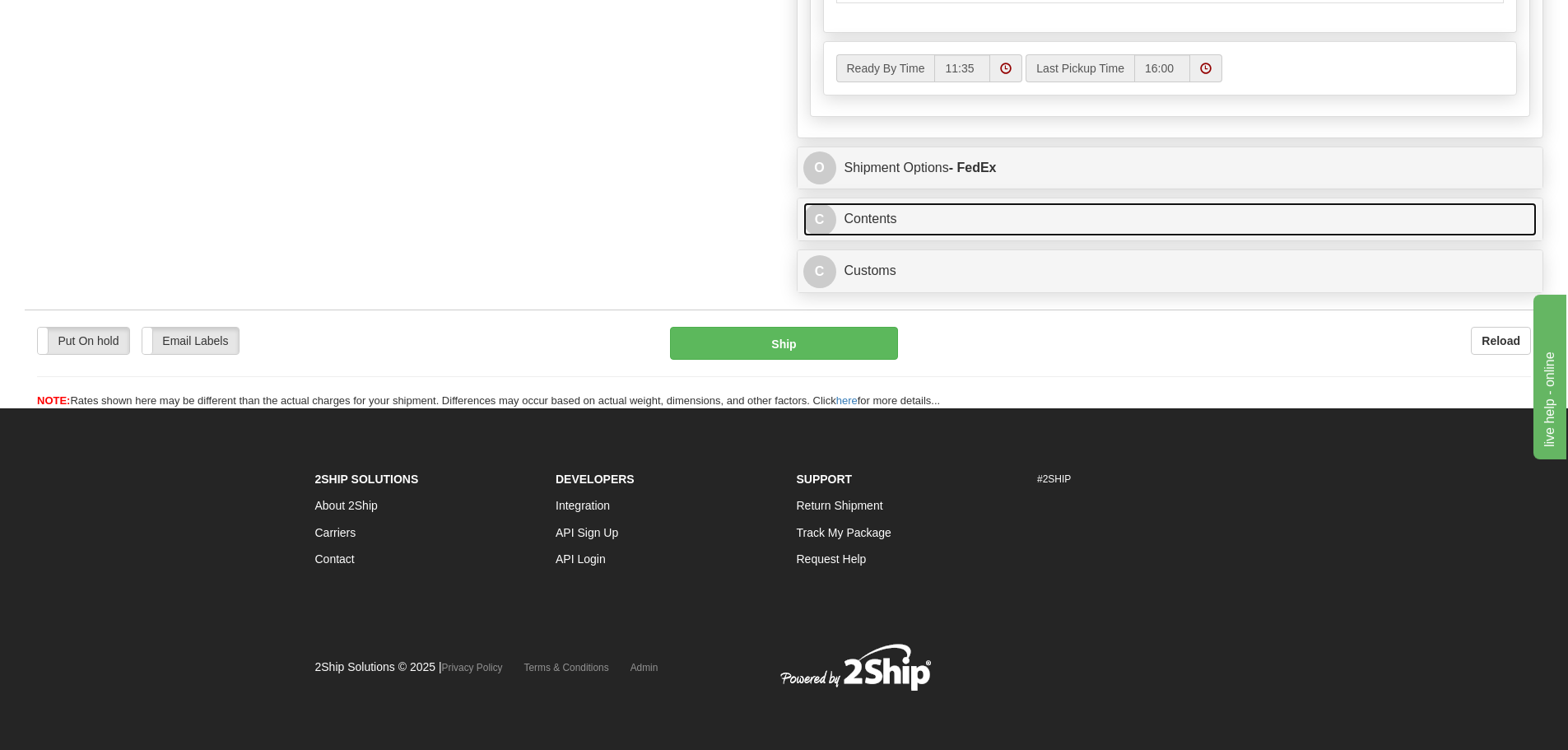
click at [927, 233] on link "C Contents" at bounding box center [1171, 219] width 735 height 34
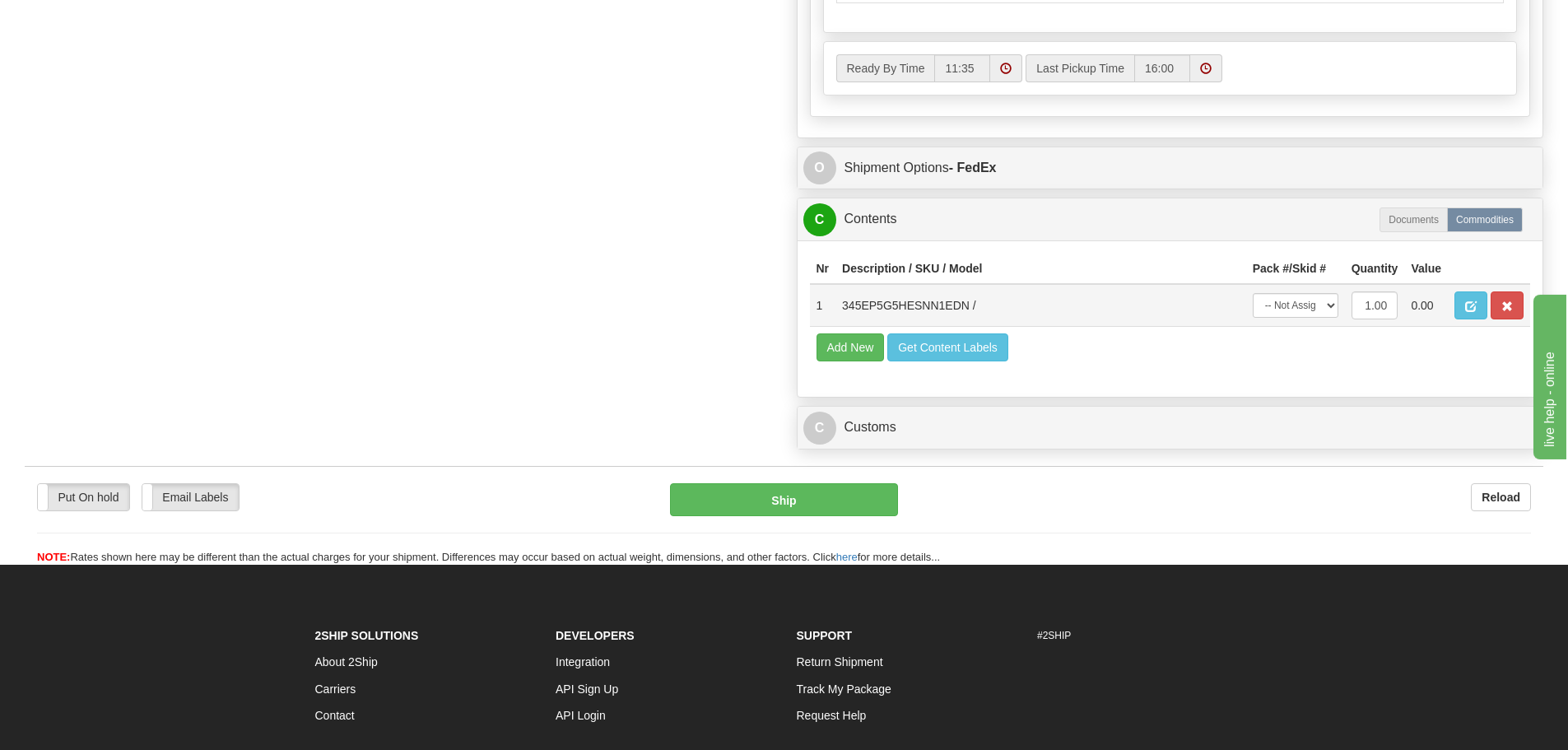
click at [1489, 307] on td at bounding box center [1489, 305] width 82 height 43
click at [1501, 309] on button "button" at bounding box center [1508, 305] width 33 height 28
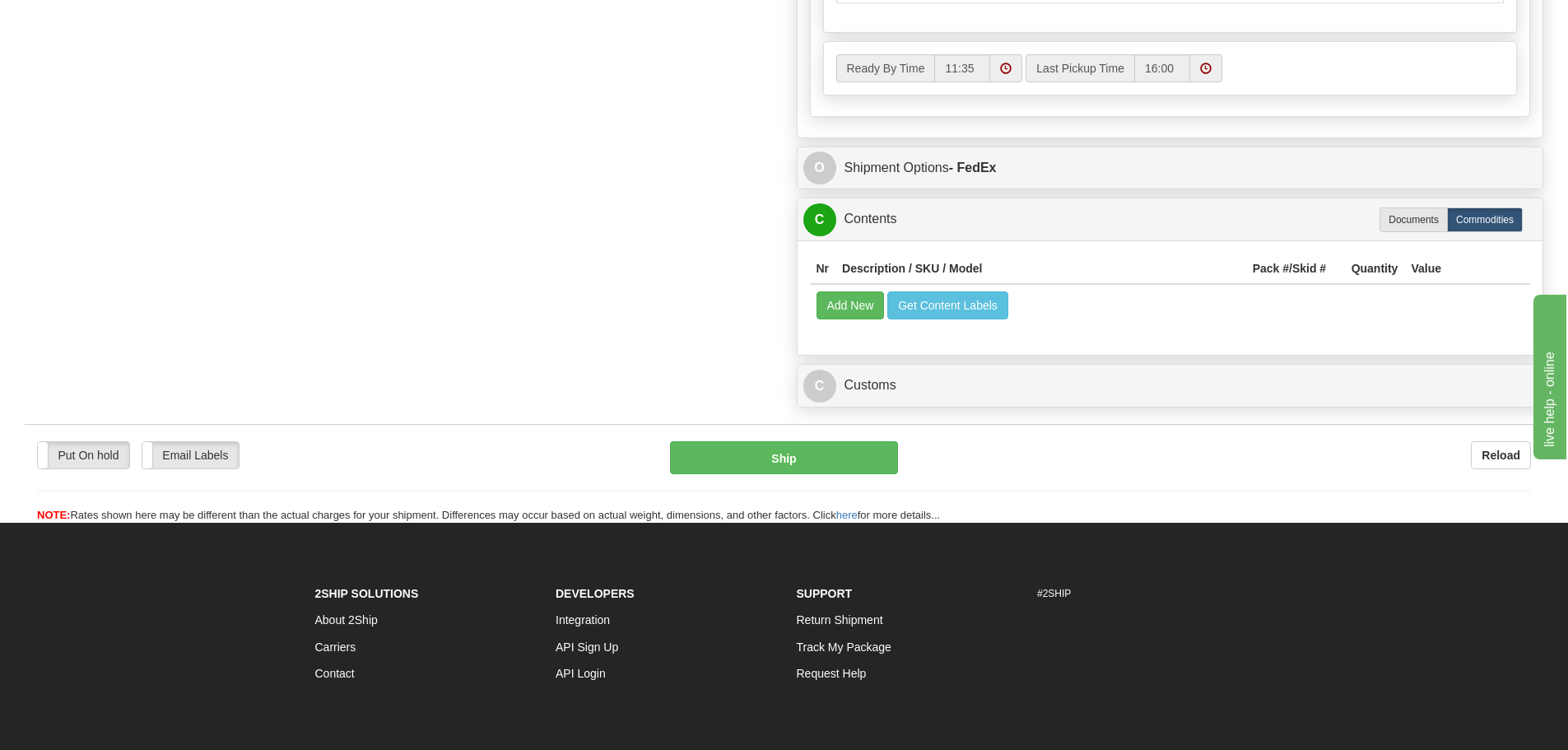
click at [886, 299] on td "Add New Get Content Labels" at bounding box center [1171, 305] width 721 height 42
click at [869, 305] on button "Add New" at bounding box center [851, 305] width 68 height 28
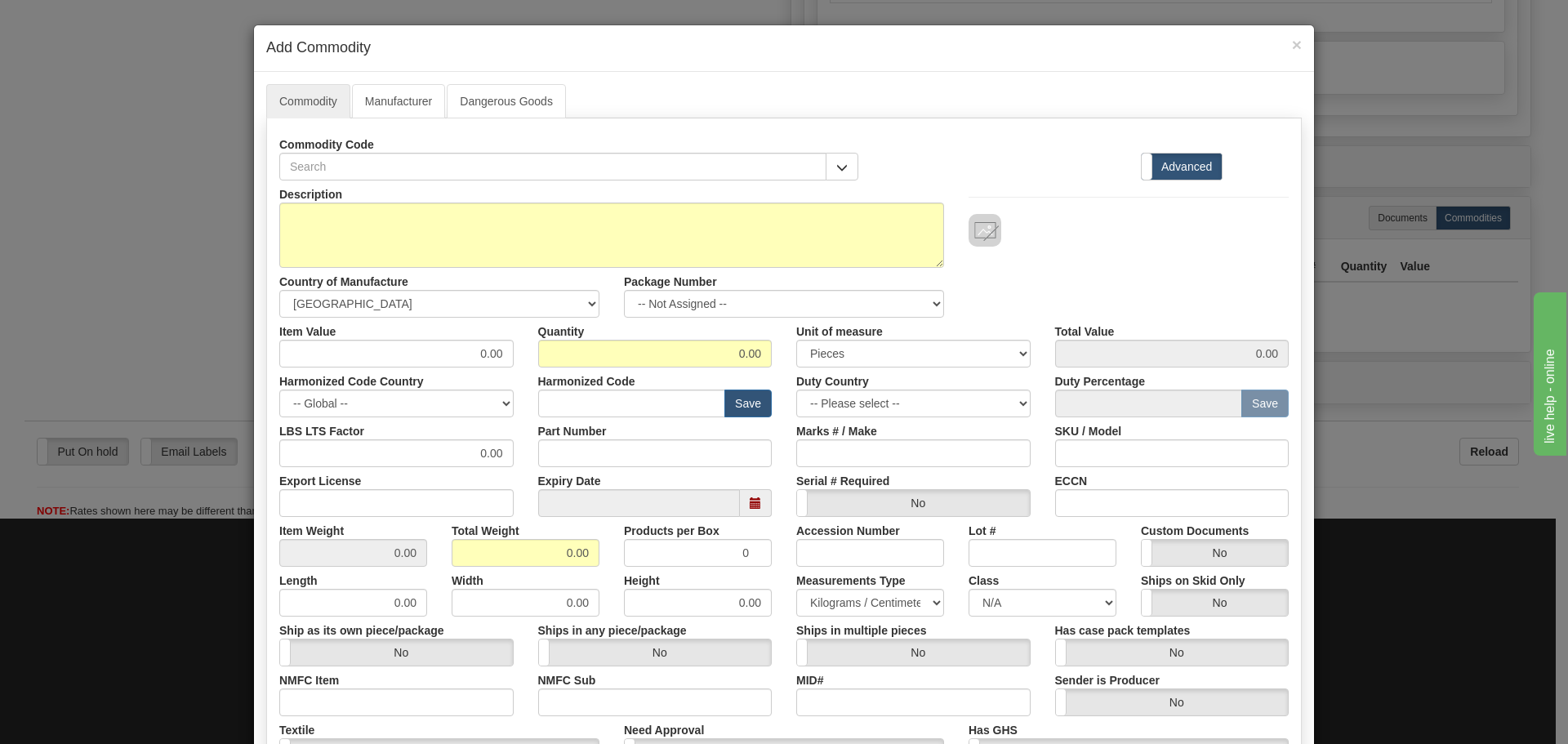
drag, startPoint x: 504, startPoint y: 147, endPoint x: 499, endPoint y: 162, distance: 15.8
click at [504, 150] on div "Commodity Code" at bounding box center [569, 155] width 579 height 49
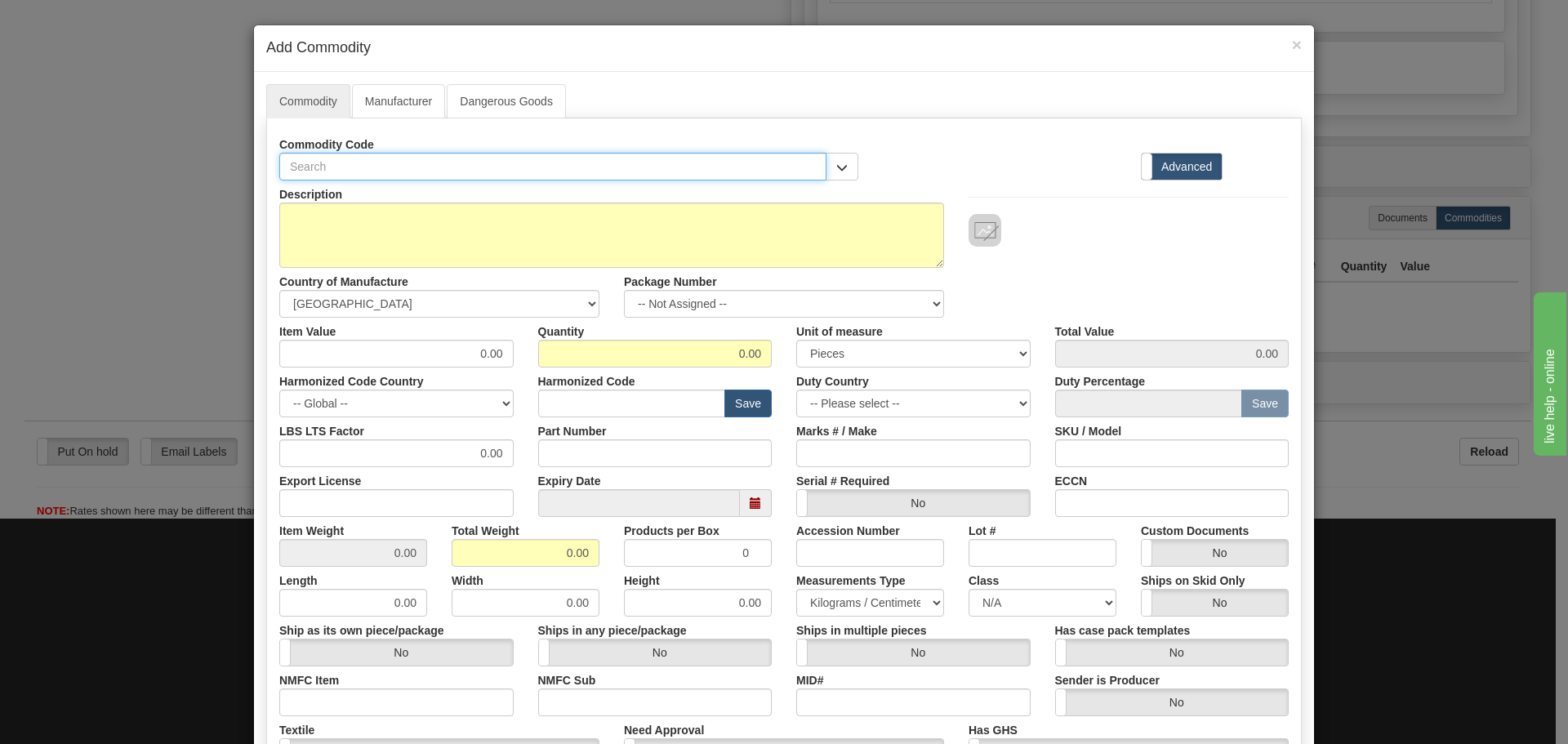
click at [498, 163] on input "text" at bounding box center [553, 166] width 547 height 28
paste input "345EP5G5HESNN1EDN"
type input "345EP5G5HESNN1EDN"
click at [557, 448] on input "Part Number" at bounding box center [656, 453] width 234 height 28
paste input "345EP5G5HESNN1EDN"
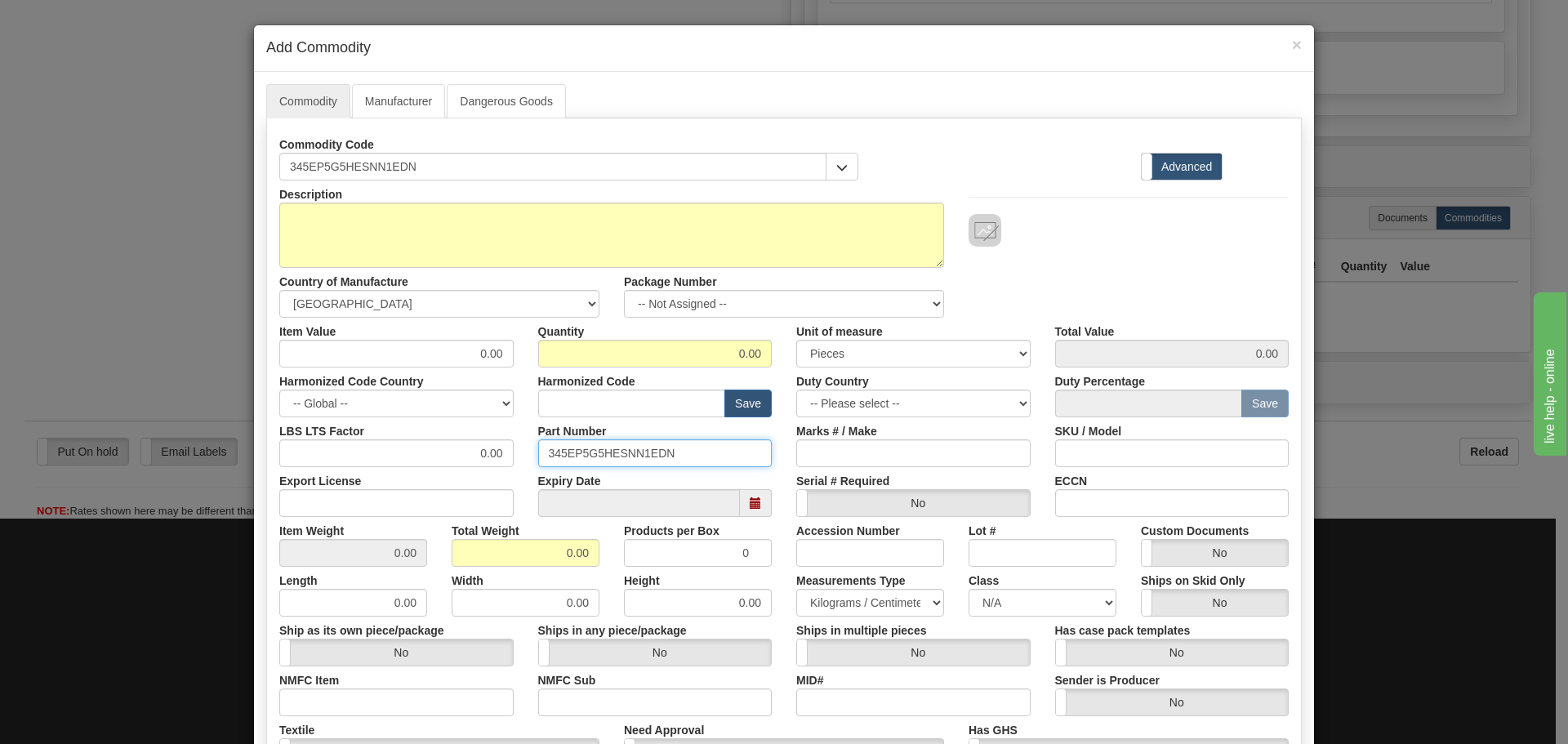
type input "345EP5G5HESNN1EDN"
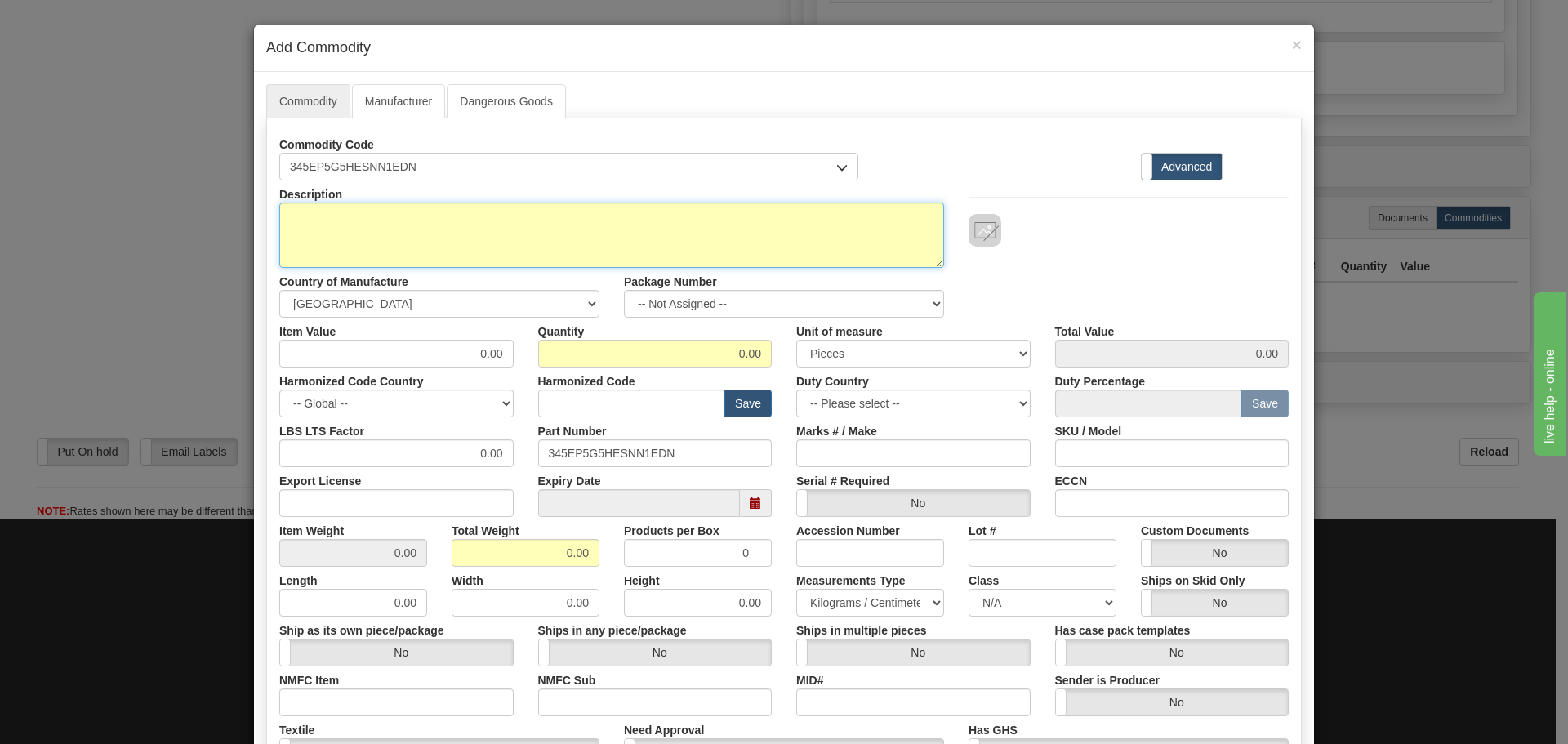
click at [447, 252] on textarea "Description" at bounding box center [612, 235] width 665 height 66
click at [408, 226] on textarea "Description" at bounding box center [612, 235] width 665 height 66
paste textarea "345 - Transformer Protection Relay"
type textarea "345 - Transformer Protection Relay"
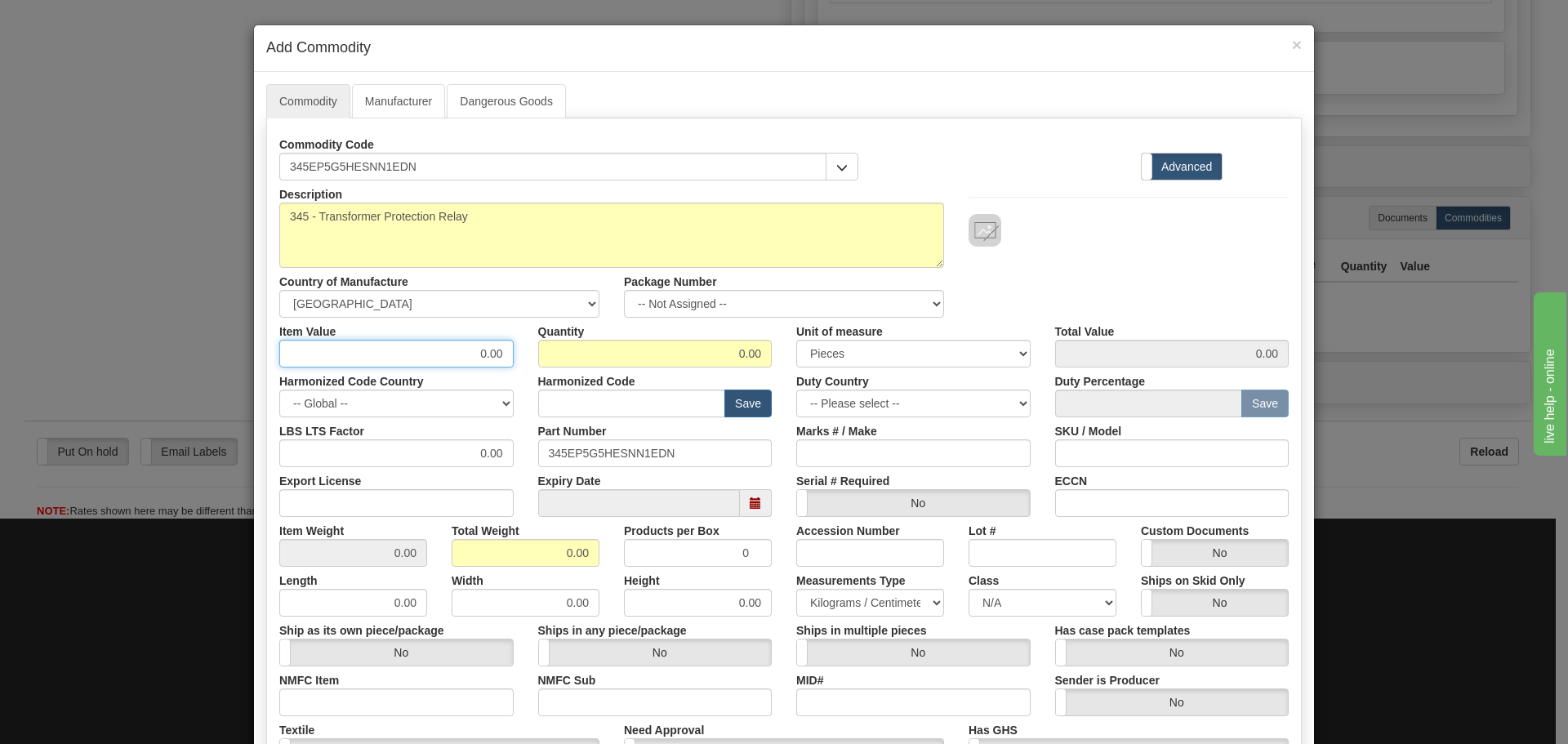
drag, startPoint x: 441, startPoint y: 357, endPoint x: 511, endPoint y: 353, distance: 70.1
click at [511, 355] on div "Item Value 0.00" at bounding box center [397, 343] width 259 height 49
type input "875.54"
type input "1"
type input "875.54"
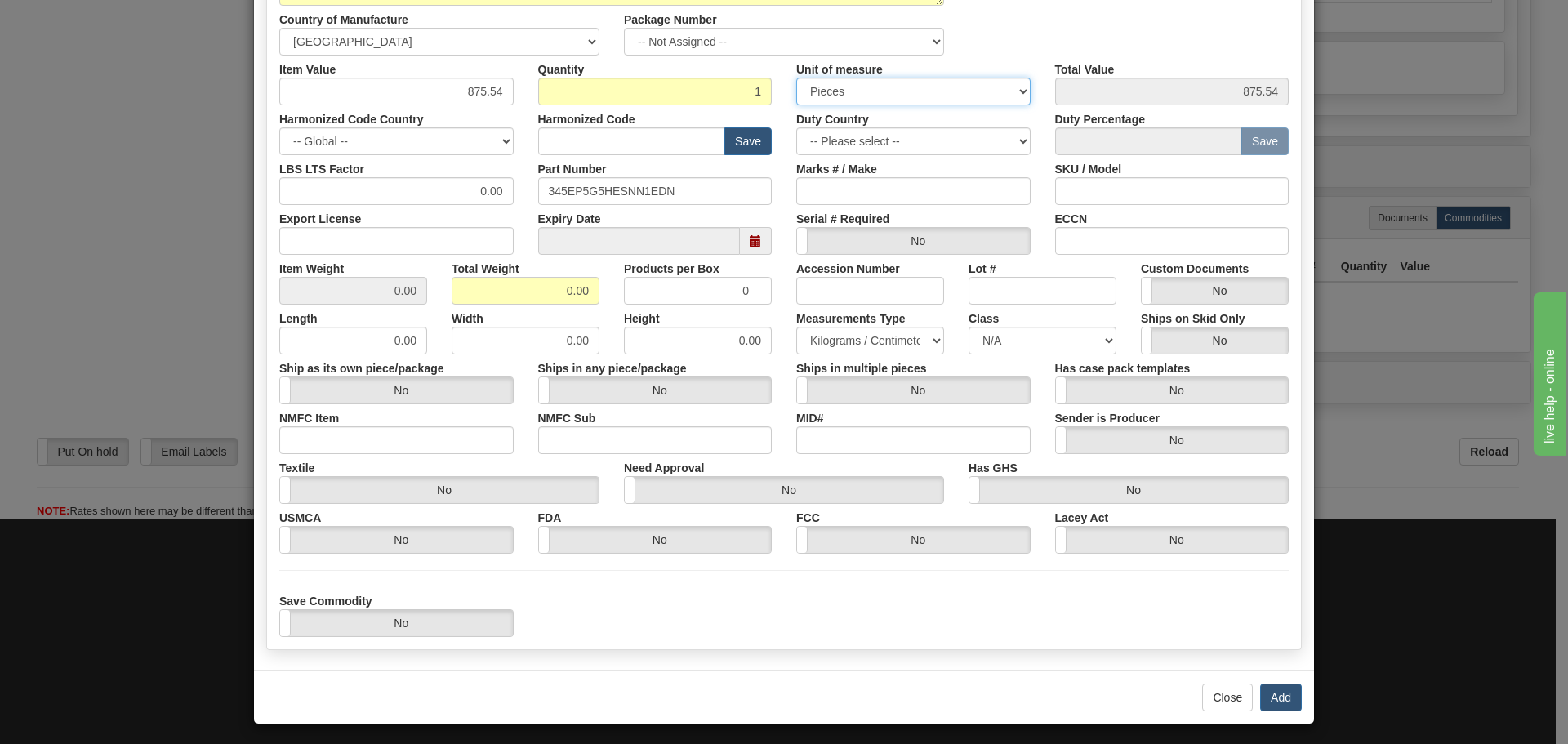
scroll to position [267, 0]
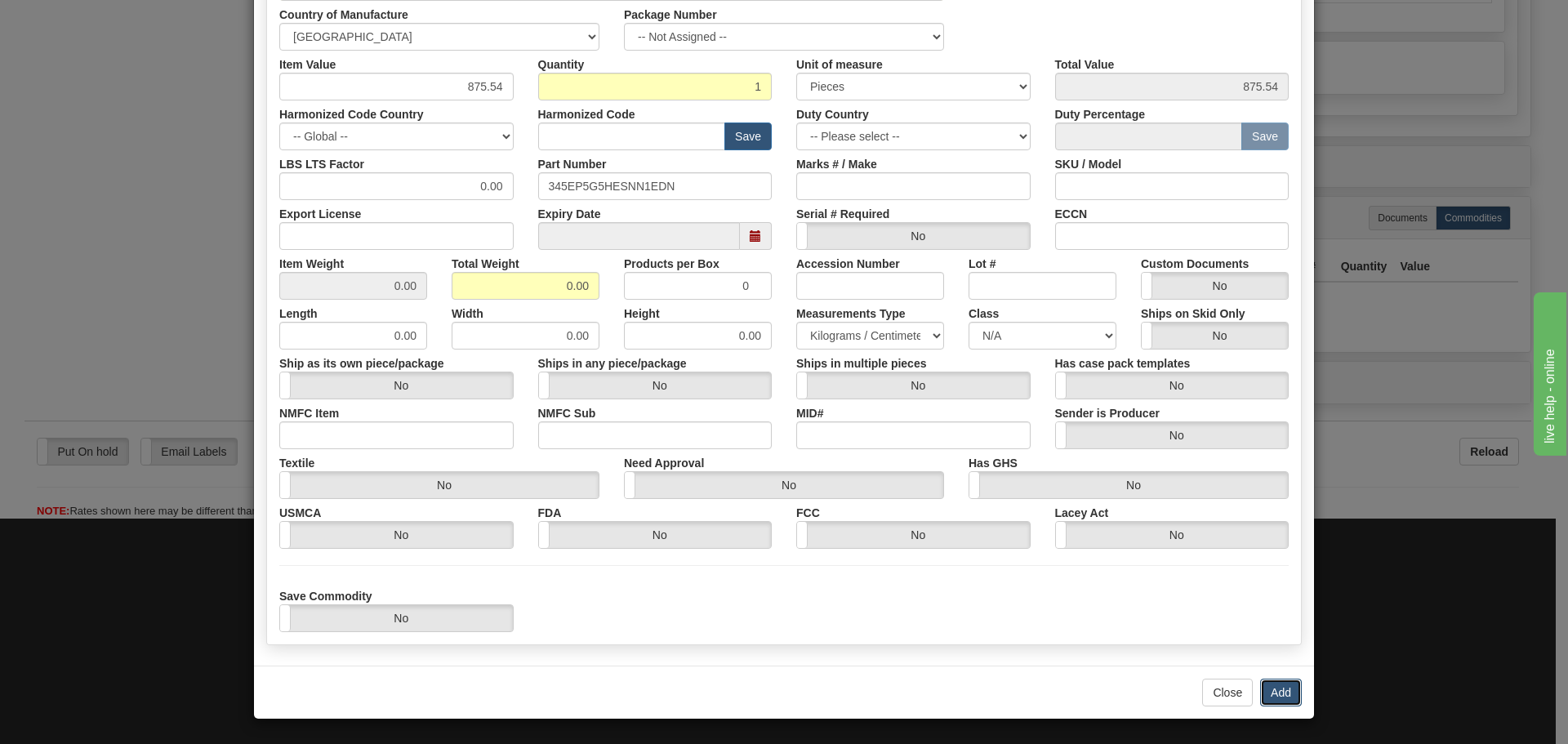
click at [1272, 692] on button "Add" at bounding box center [1281, 692] width 42 height 28
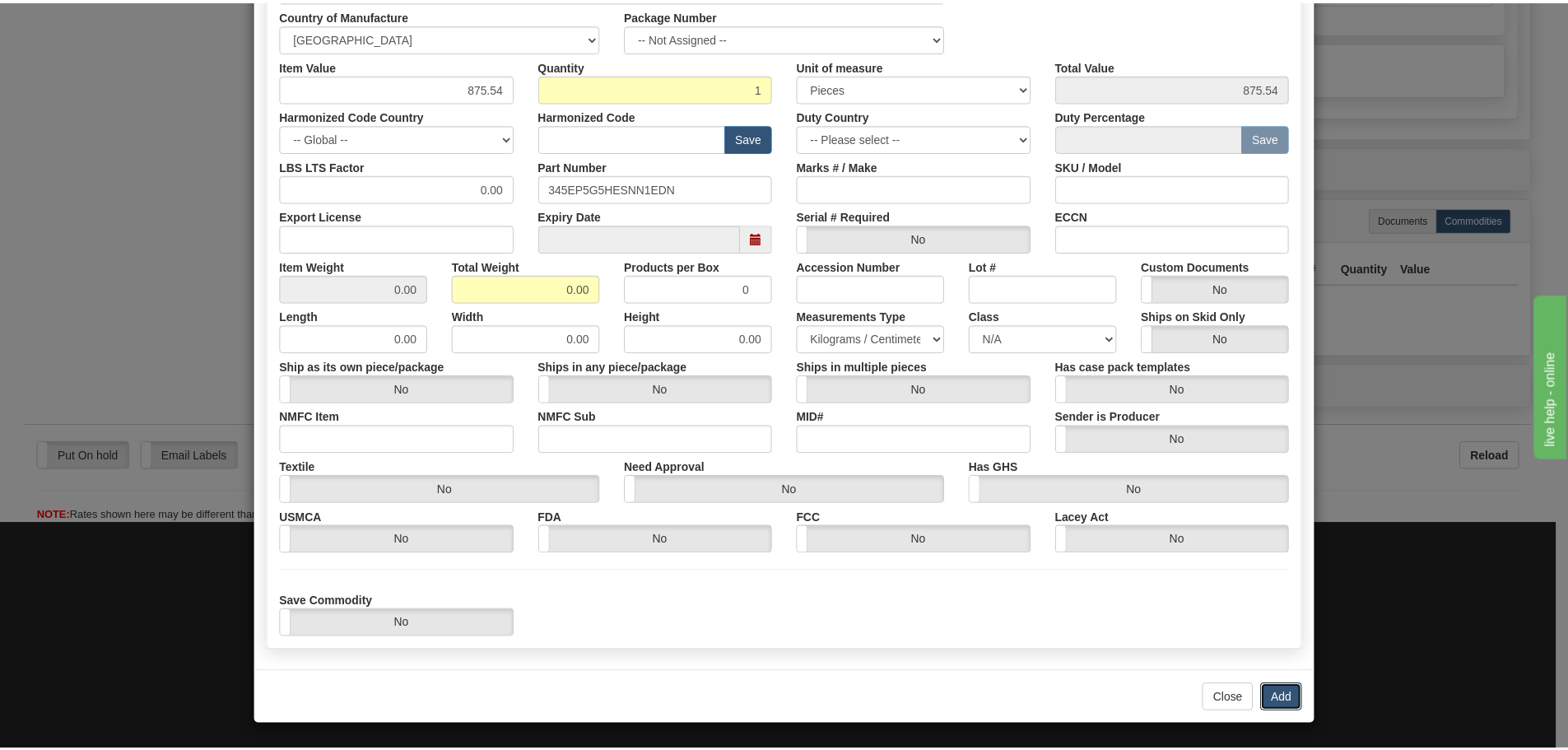
scroll to position [0, 0]
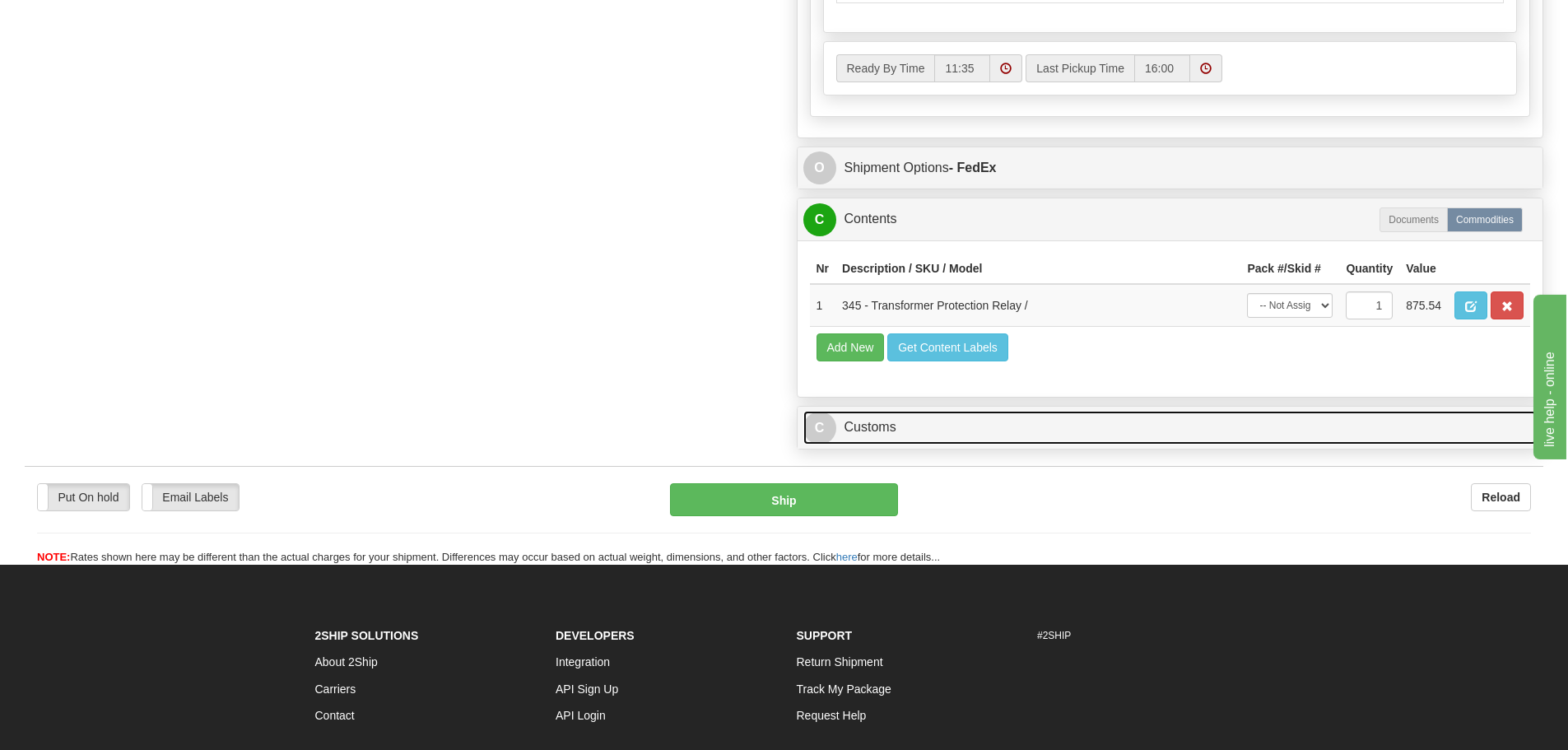
click at [941, 430] on link "C Customs" at bounding box center [1171, 427] width 735 height 34
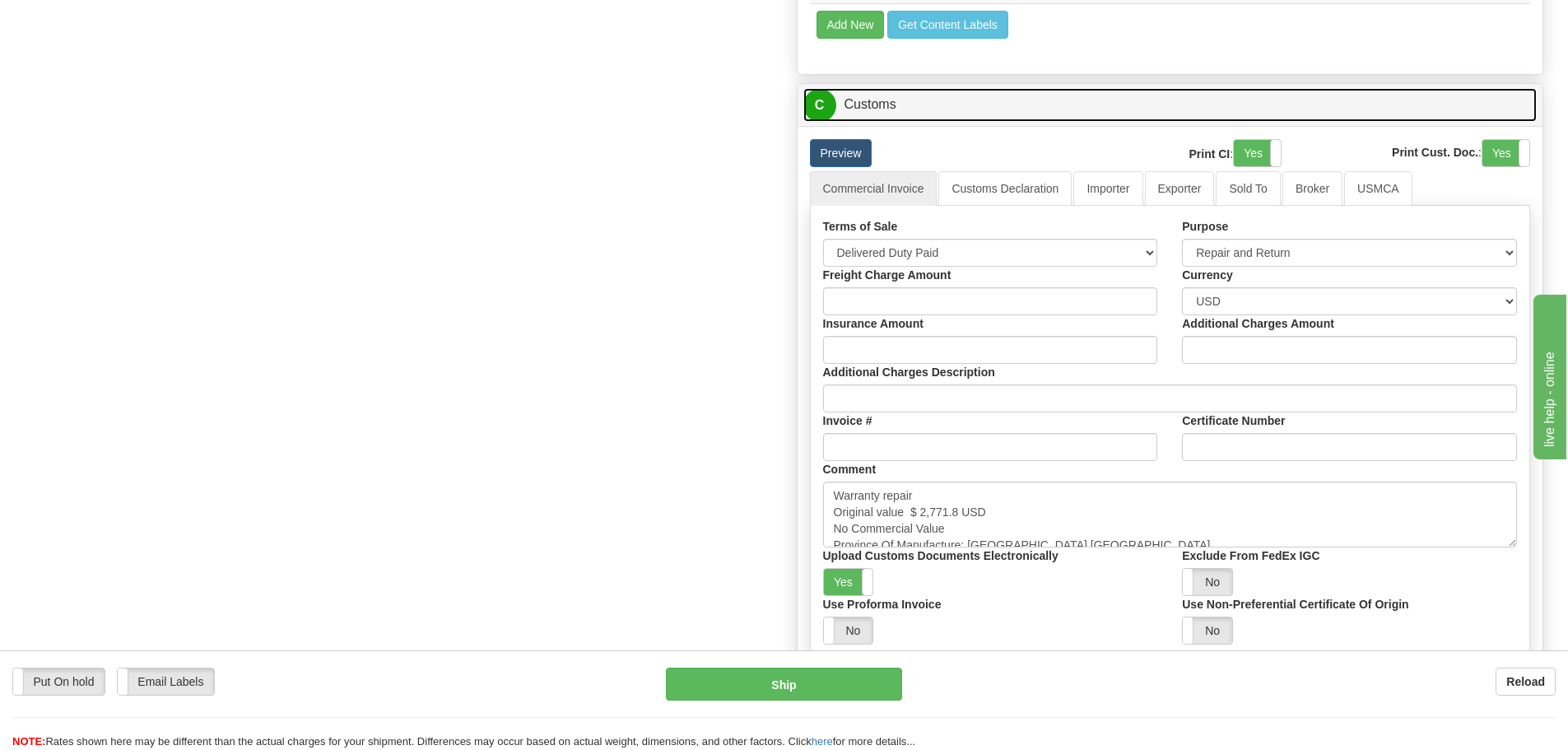
scroll to position [1564, 0]
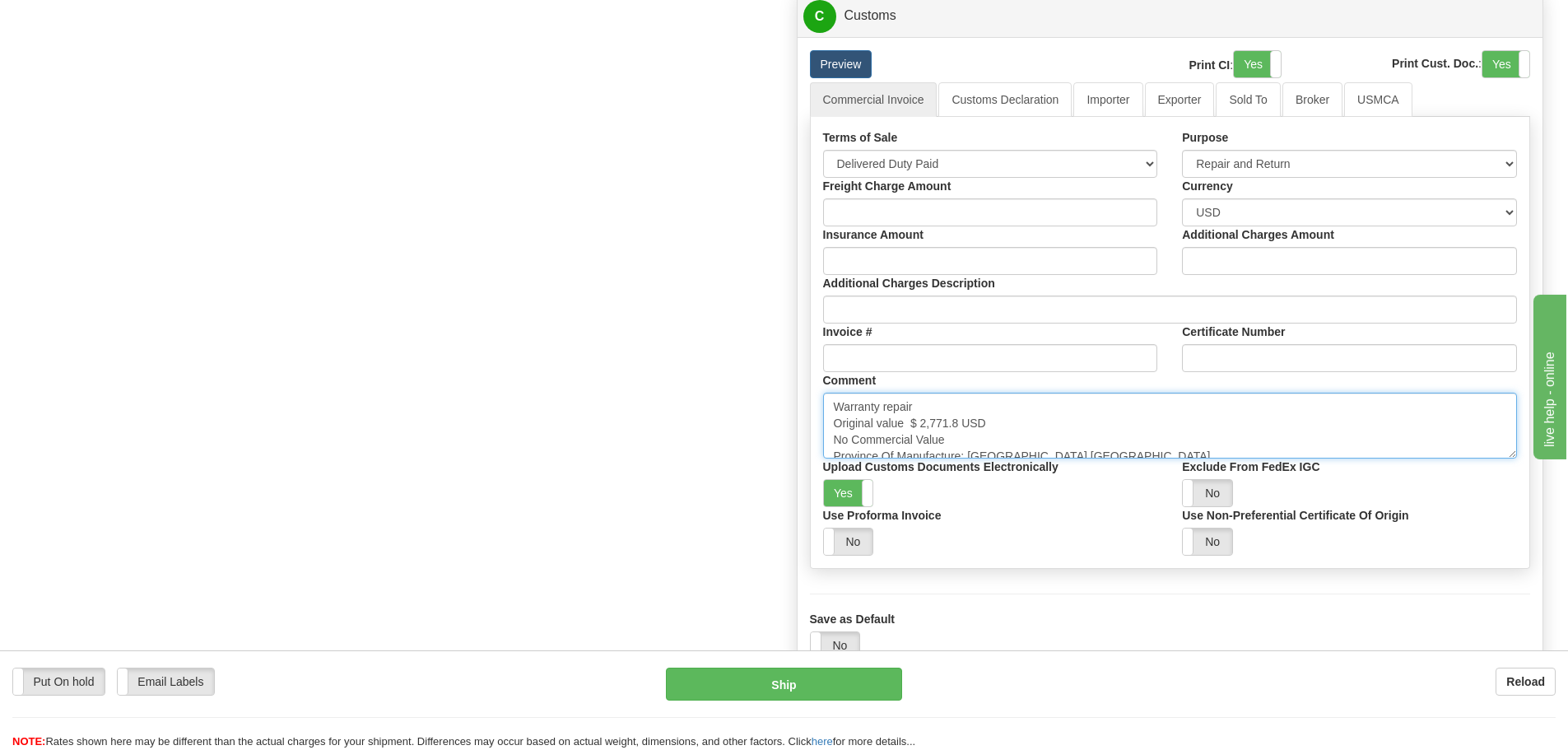
drag, startPoint x: 915, startPoint y: 427, endPoint x: 894, endPoint y: 431, distance: 21.4
click at [924, 432] on textarea "Warranty repair Original value $ 2,771.8 USD No Commercial Value Province Of Ma…" at bounding box center [1170, 425] width 694 height 66
click at [894, 430] on textarea "Warranty repair Original value $ 2,771.8 USD No Commercial Value Province Of Ma…" at bounding box center [1170, 425] width 694 height 66
drag, startPoint x: 906, startPoint y: 424, endPoint x: 965, endPoint y: 421, distance: 59.1
click at [965, 421] on textarea "Warranty repair Original value $ 2,771.8 USD No Commercial Value Province Of Ma…" at bounding box center [1170, 425] width 694 height 66
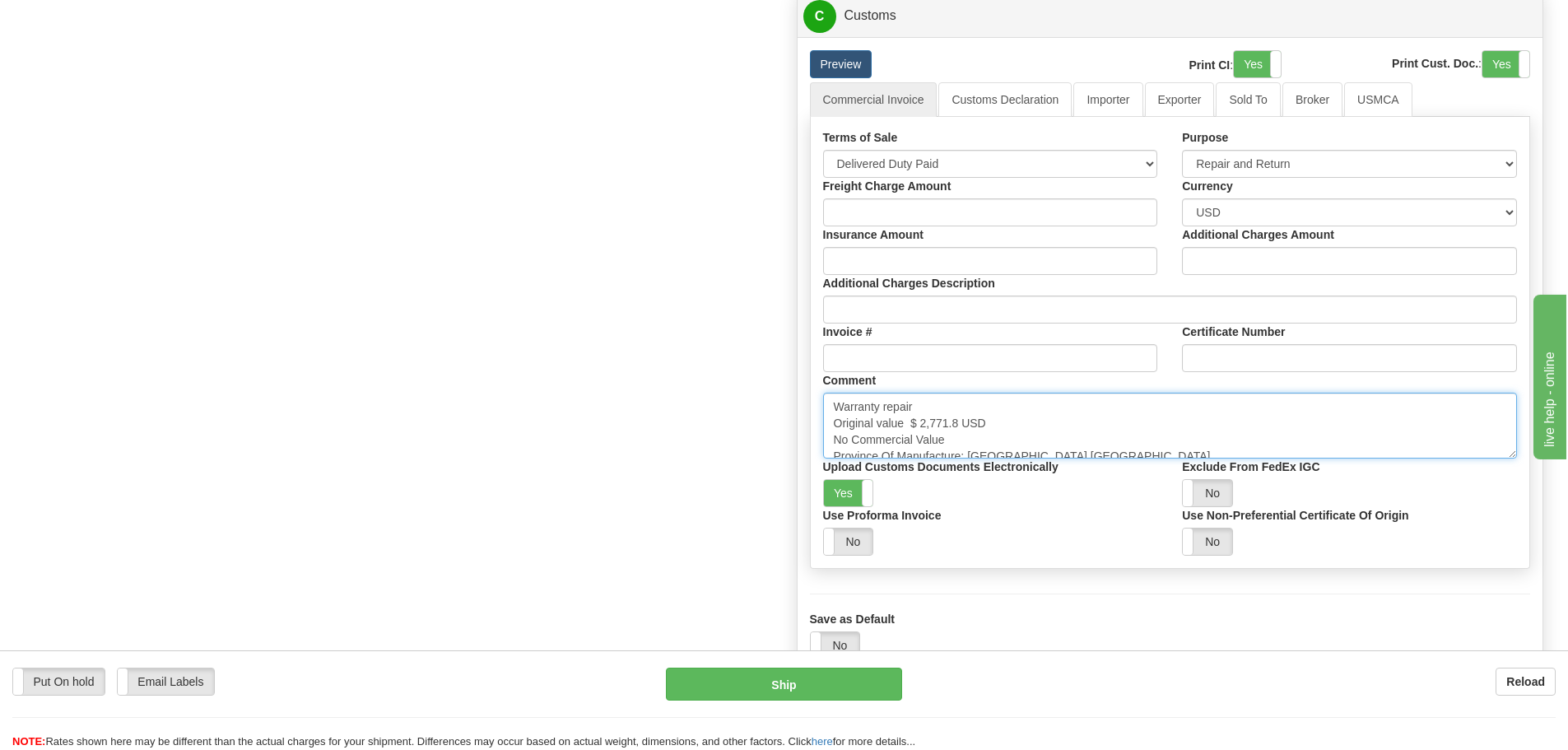
paste textarea ": $ 3,109.32"
type textarea "Warranty repair Original value : $ 3,109.32USD No Commercial Value Province Of …"
click at [956, 152] on select "Free Carrier Free On Board Ex Works Delivered Duty Unpaid Delivered Duty Paid C…" at bounding box center [990, 163] width 335 height 28
select select "7"
click at [823, 150] on select "Free Carrier Free On Board Ex Works Delivered Duty Unpaid Delivered Duty Paid C…" at bounding box center [990, 163] width 335 height 28
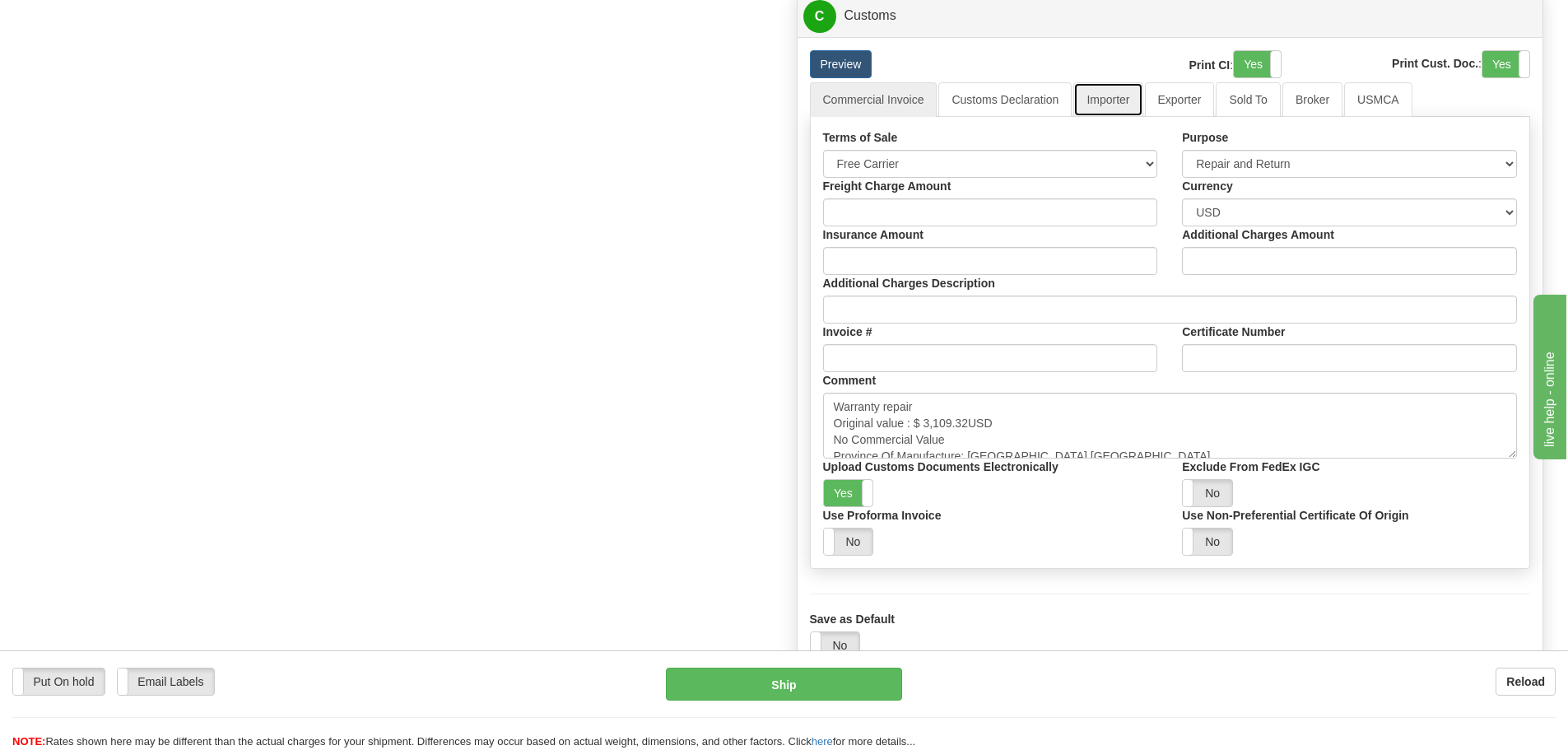
click at [1108, 116] on link "Importer" at bounding box center [1108, 100] width 69 height 35
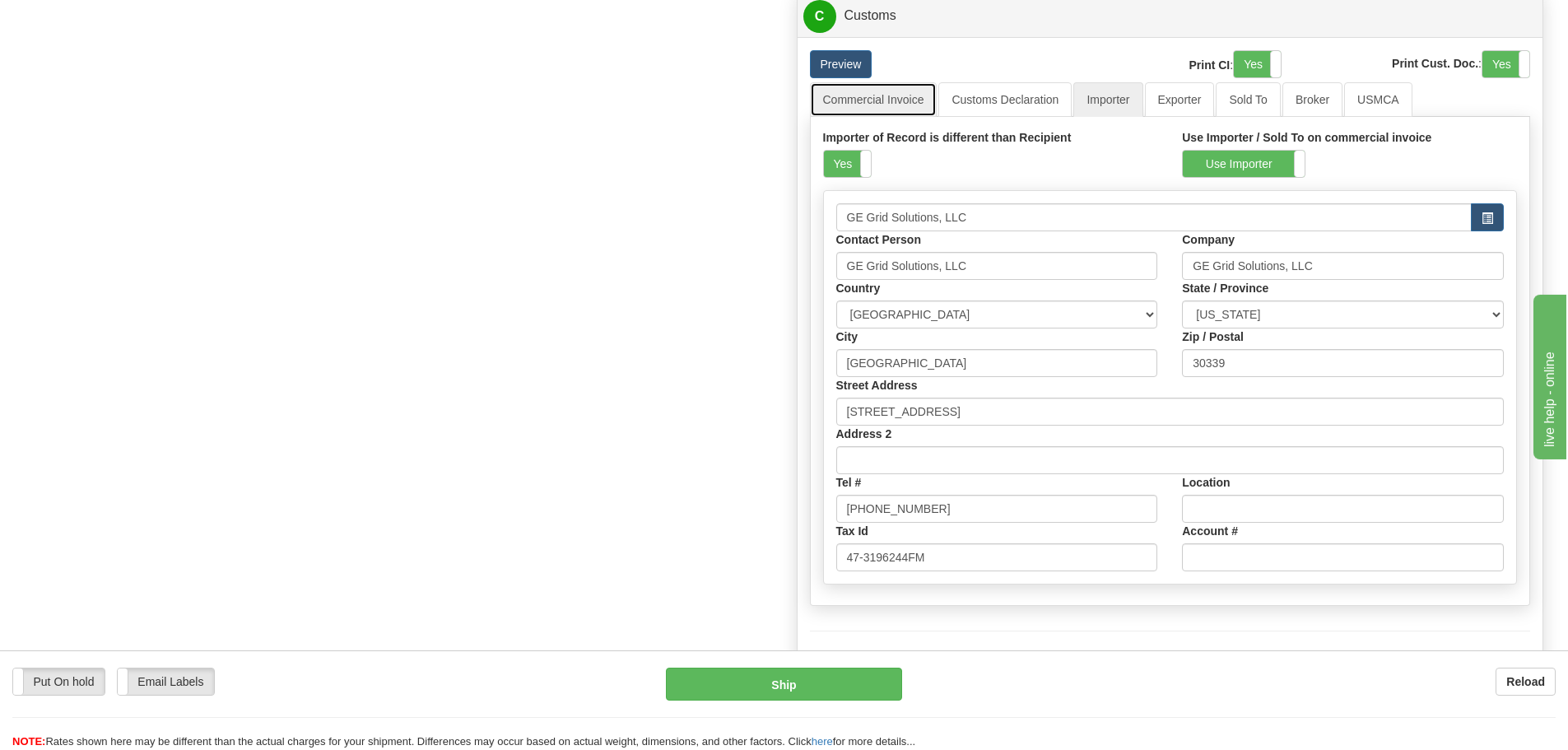
click at [894, 93] on link "Commercial Invoice" at bounding box center [874, 100] width 128 height 35
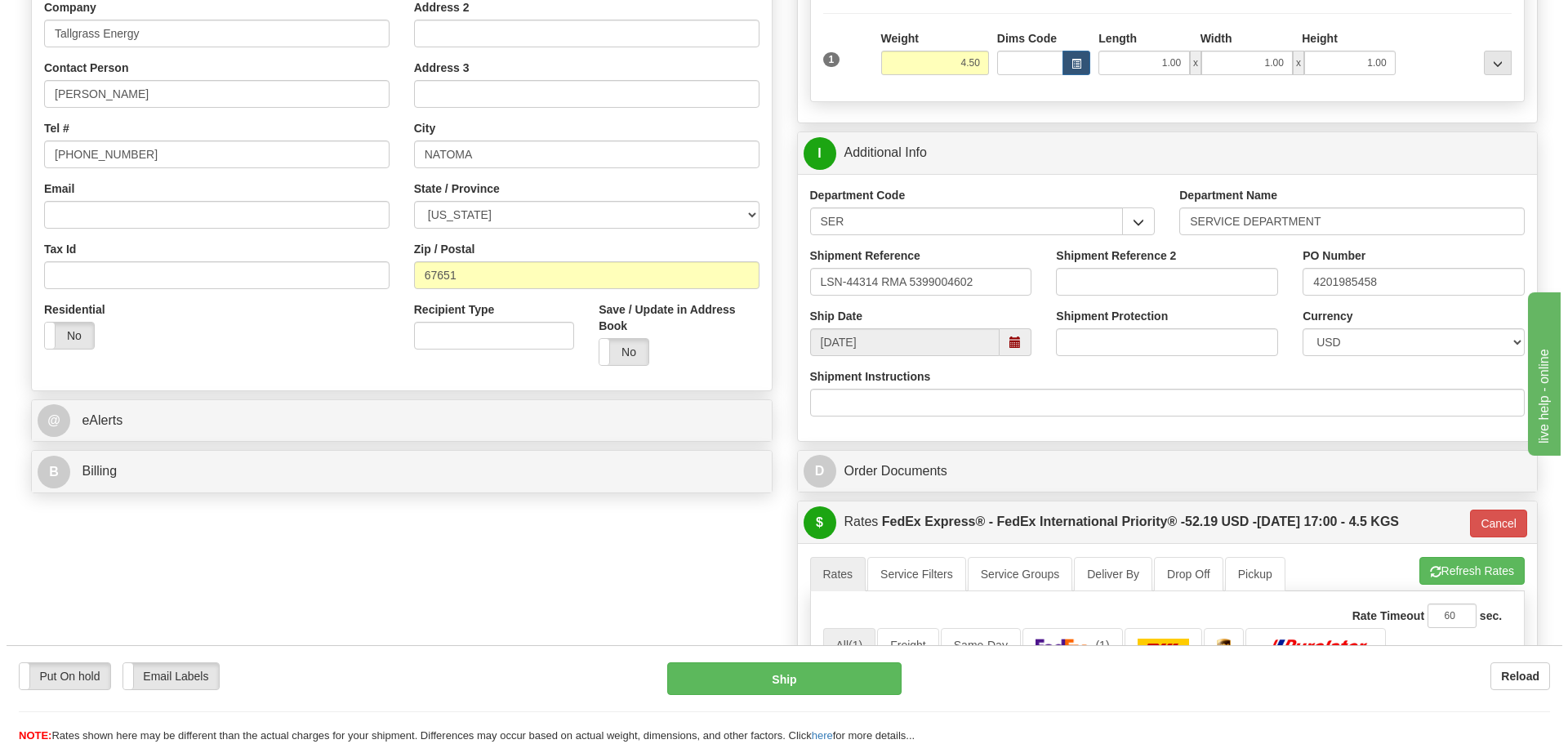
scroll to position [326, 0]
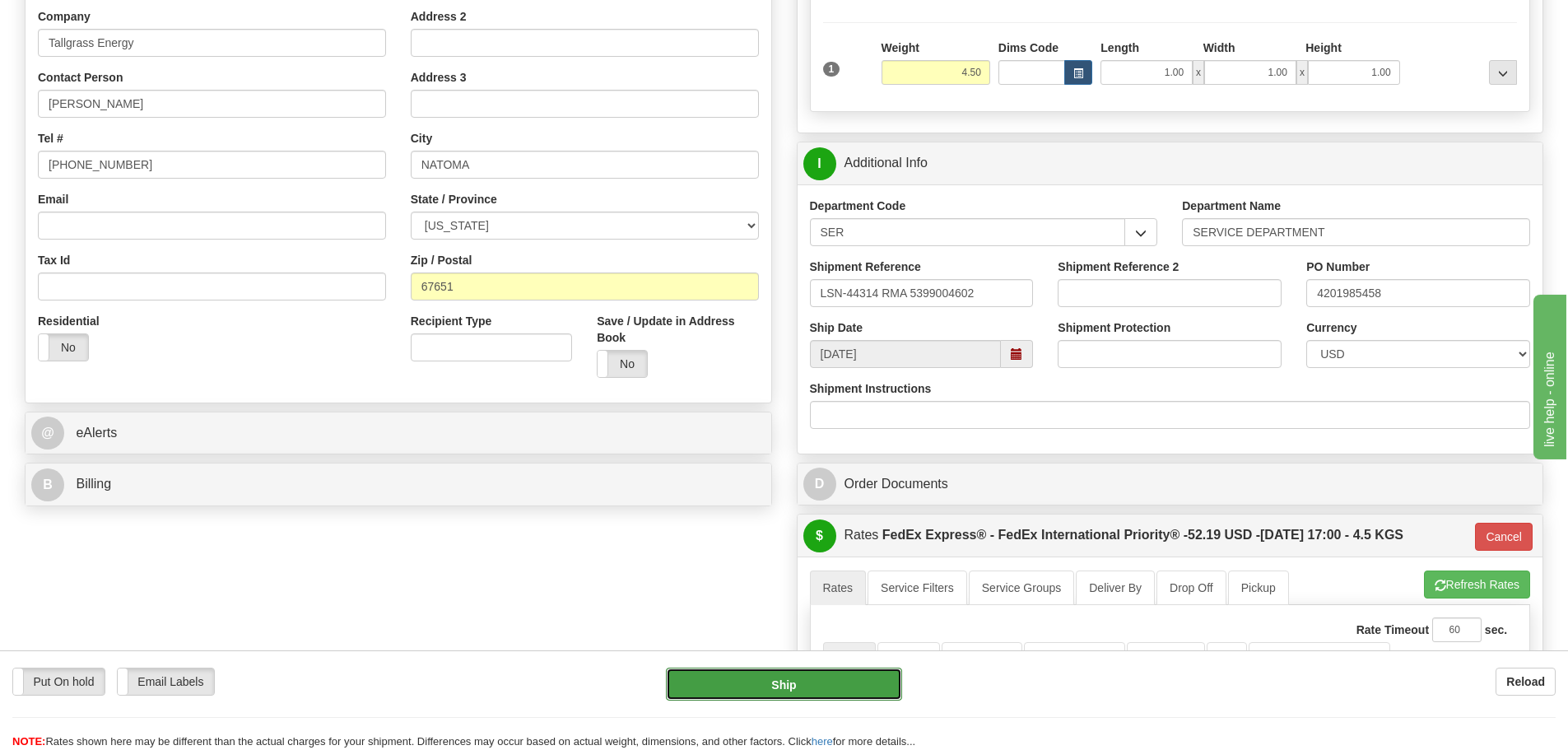
click at [747, 671] on button "Ship" at bounding box center [784, 684] width 236 height 33
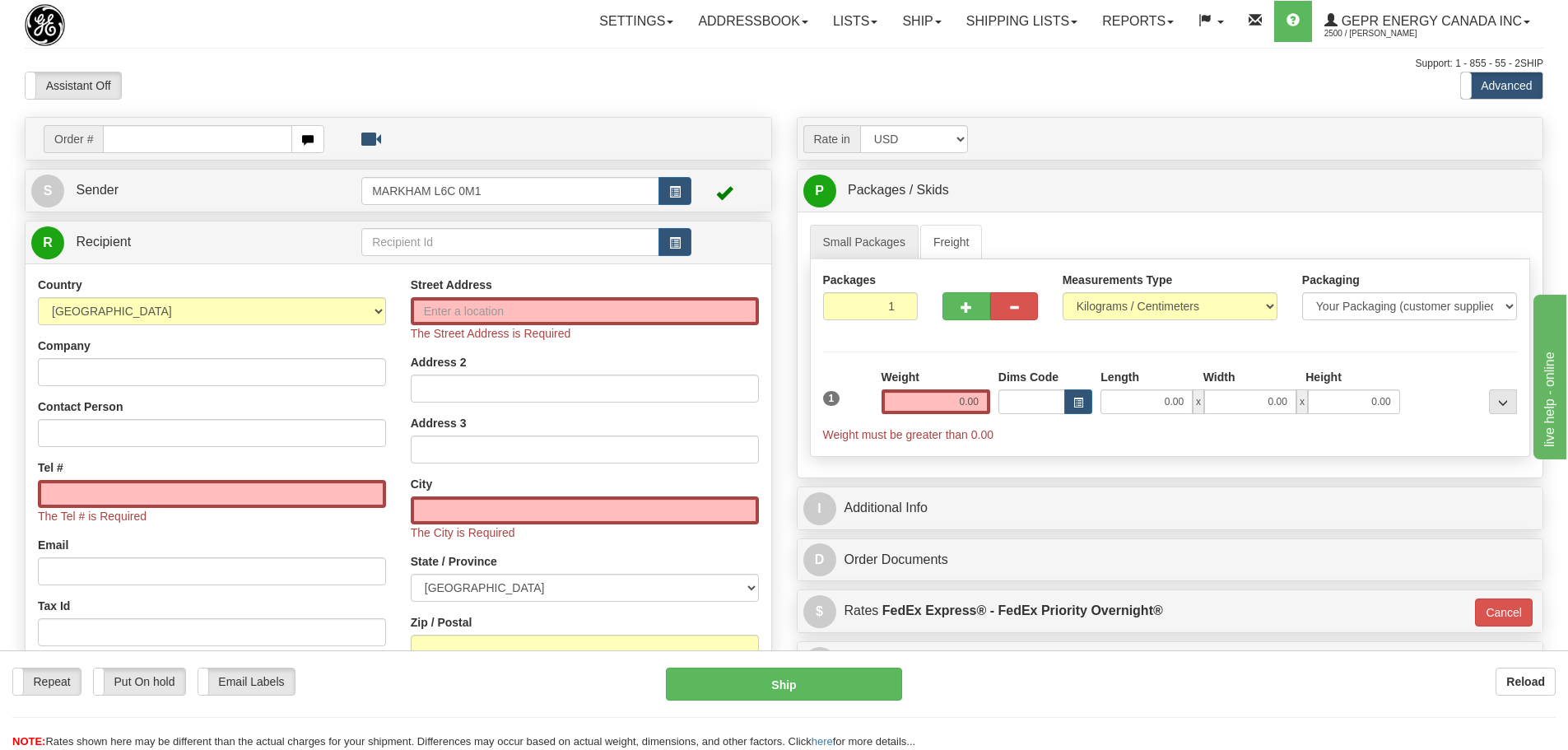
click at [240, 86] on div "Assistant On Assistant Off Do a return Do a return" at bounding box center [334, 85] width 643 height 28
